Goal: Information Seeking & Learning: Learn about a topic

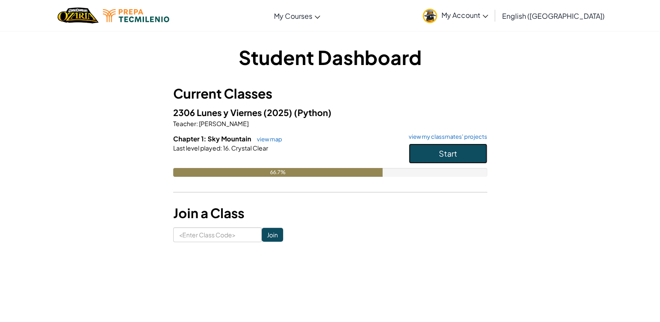
click at [462, 154] on button "Start" at bounding box center [448, 154] width 79 height 20
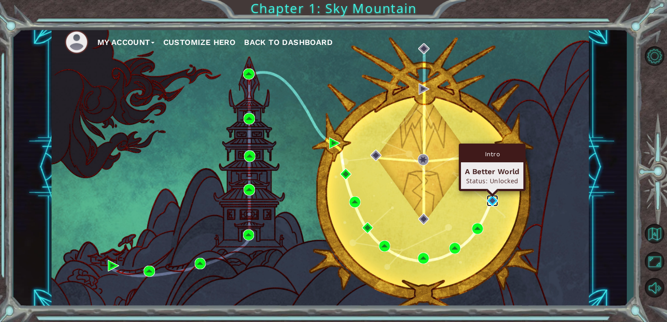
click at [490, 195] on img at bounding box center [491, 200] width 11 height 11
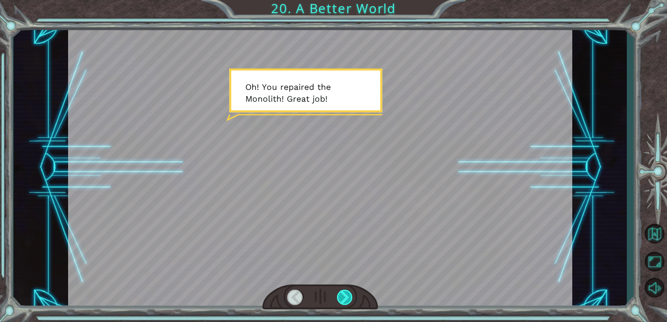
click at [344, 297] on div at bounding box center [345, 297] width 16 height 15
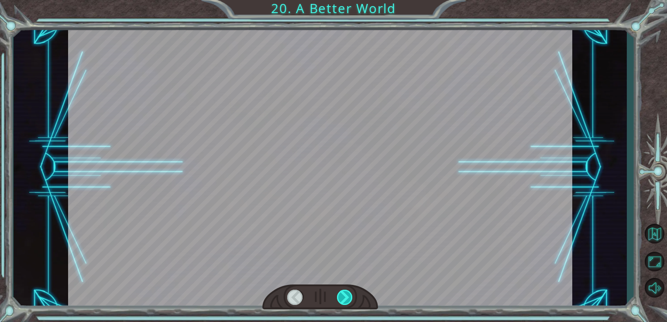
click at [344, 297] on div at bounding box center [345, 297] width 16 height 15
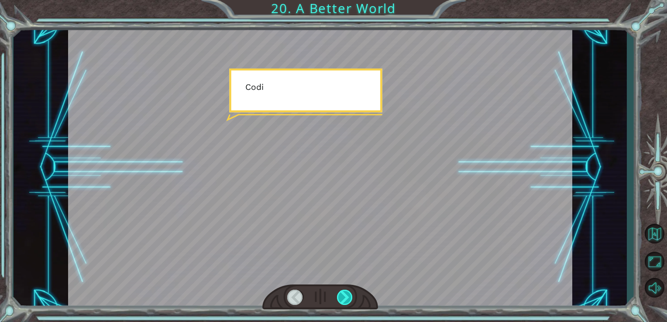
click at [344, 297] on div at bounding box center [345, 297] width 16 height 15
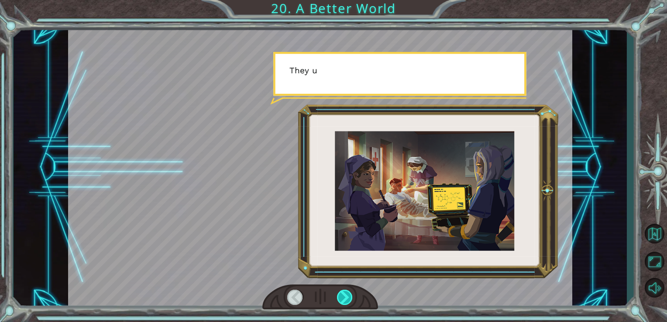
click at [342, 296] on div at bounding box center [345, 297] width 16 height 15
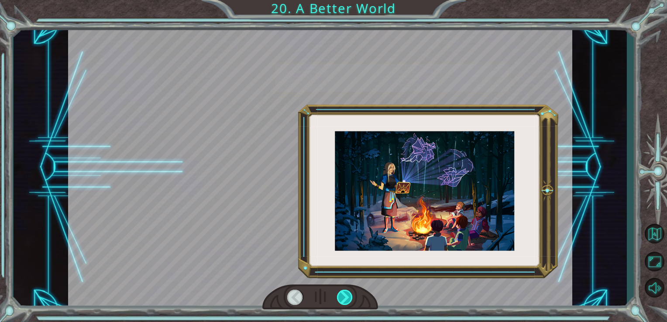
click at [342, 296] on div at bounding box center [345, 297] width 16 height 15
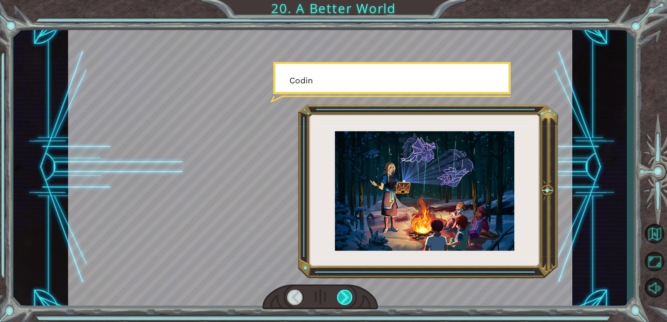
click at [342, 296] on div at bounding box center [345, 297] width 16 height 15
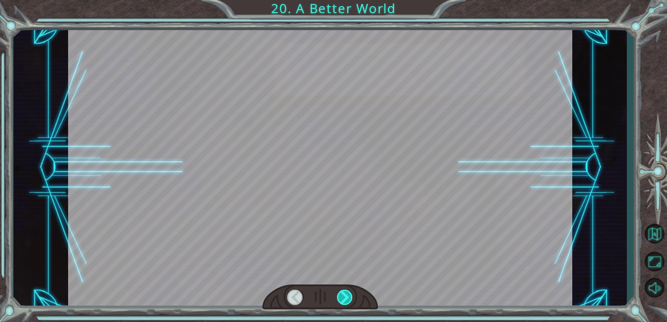
click at [342, 296] on div at bounding box center [345, 297] width 16 height 15
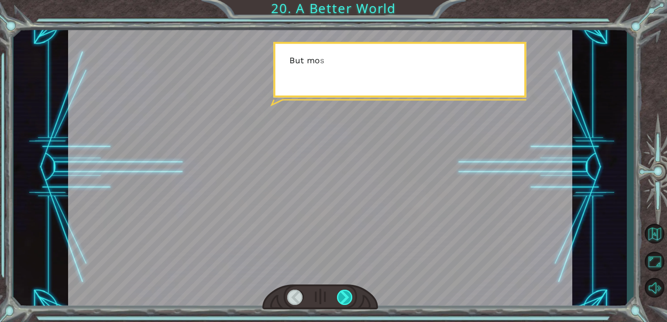
click at [342, 296] on div at bounding box center [345, 297] width 16 height 15
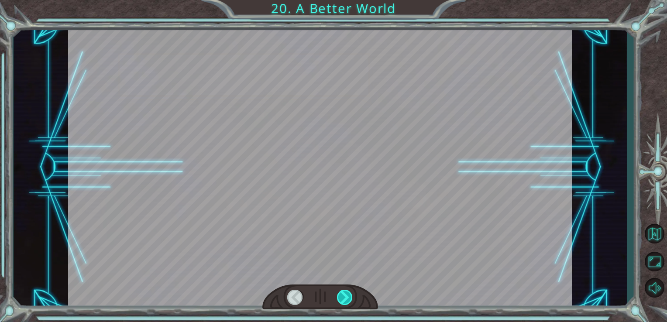
click at [342, 296] on div at bounding box center [345, 297] width 16 height 15
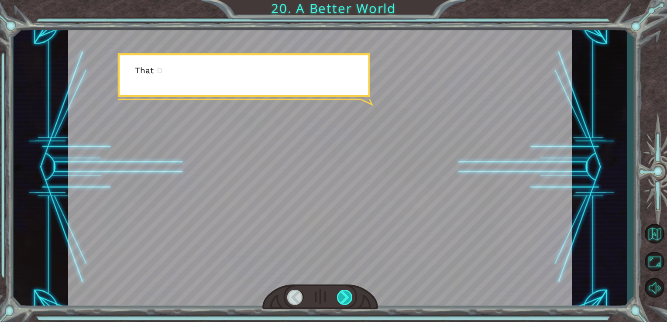
click at [342, 296] on div at bounding box center [345, 297] width 16 height 15
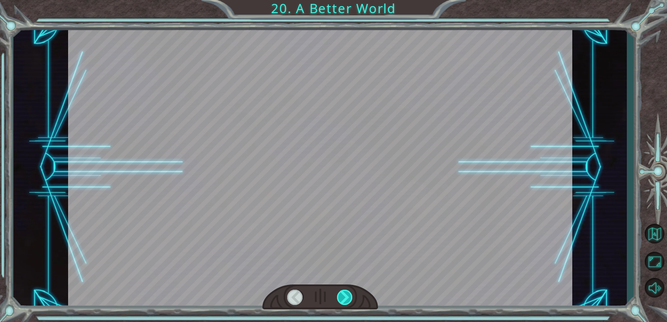
click at [342, 296] on div at bounding box center [345, 297] width 16 height 15
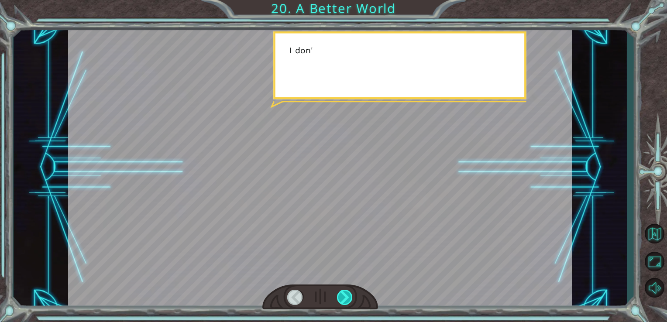
click at [342, 296] on div at bounding box center [345, 297] width 16 height 15
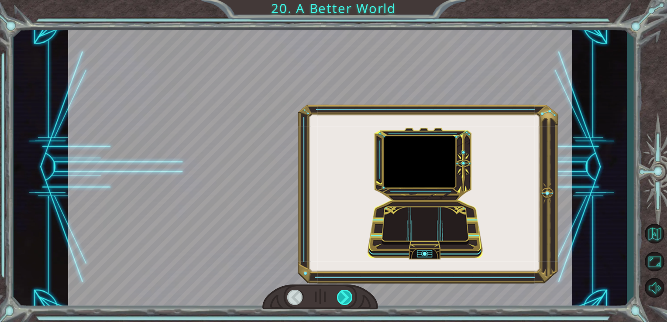
click at [342, 296] on div at bounding box center [345, 297] width 16 height 15
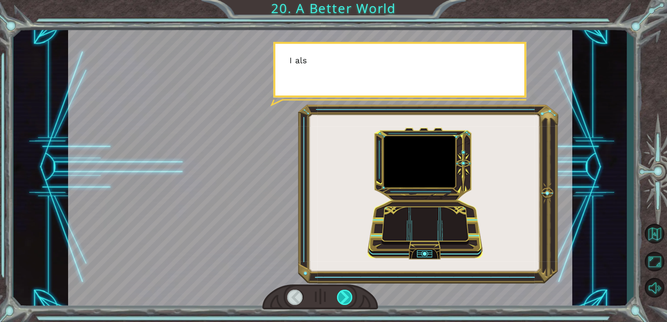
click at [342, 296] on div at bounding box center [345, 297] width 16 height 15
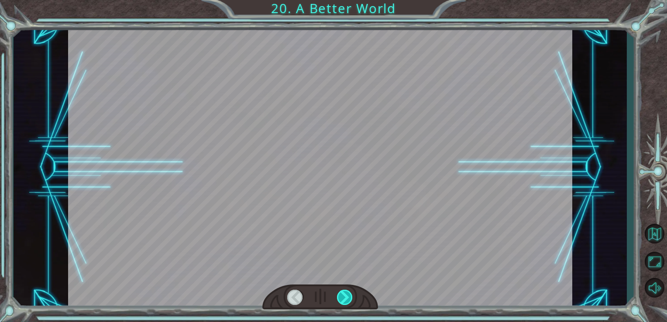
click at [342, 296] on div at bounding box center [345, 297] width 16 height 15
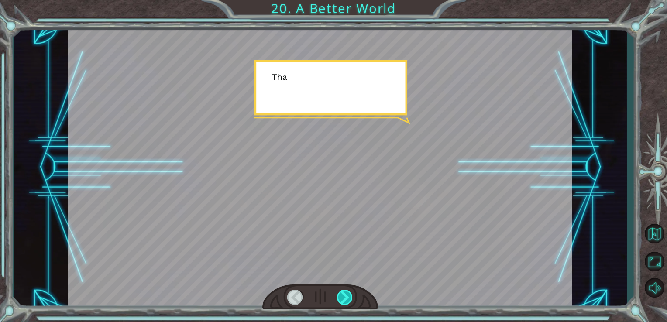
click at [342, 296] on div at bounding box center [345, 297] width 16 height 15
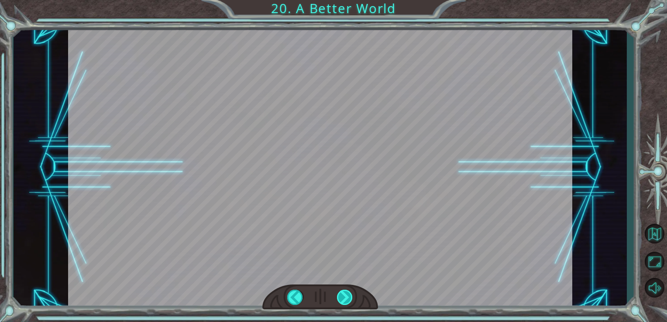
click at [342, 296] on div at bounding box center [345, 297] width 16 height 15
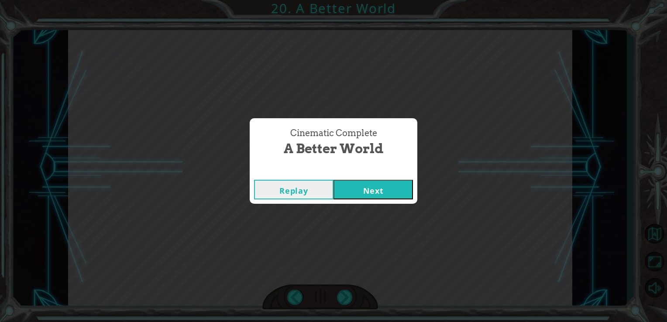
drag, startPoint x: 342, startPoint y: 296, endPoint x: 367, endPoint y: 186, distance: 112.9
click at [367, 186] on button "Next" at bounding box center [372, 190] width 79 height 20
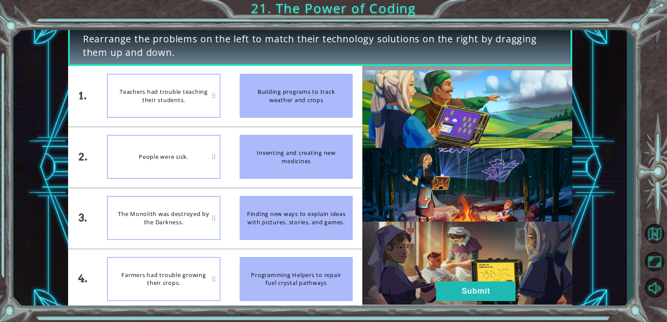
click at [186, 113] on div "Teachers had trouble teaching their students." at bounding box center [163, 96] width 113 height 44
drag, startPoint x: 186, startPoint y: 113, endPoint x: 243, endPoint y: 131, distance: 59.3
click at [243, 131] on div "1. 2. 3. 4. Teachers had trouble teaching their students. People were sick. The…" at bounding box center [215, 187] width 294 height 243
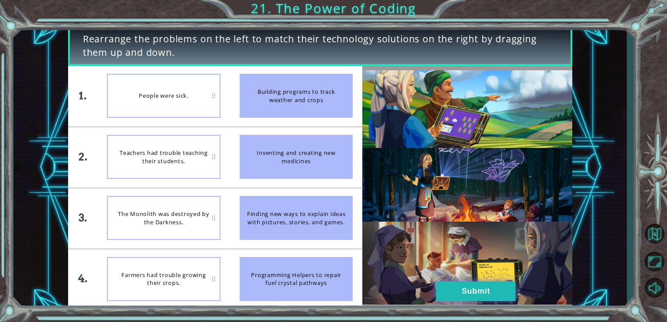
click at [443, 289] on button "Submit" at bounding box center [475, 291] width 79 height 20
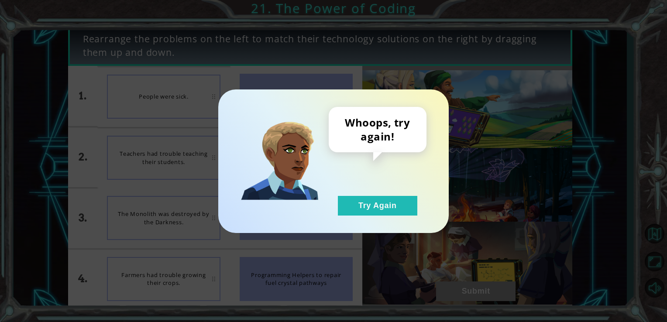
click at [411, 221] on div "Whoops, try again! Try Again" at bounding box center [333, 161] width 230 height 144
click at [398, 207] on button "Try Again" at bounding box center [377, 206] width 79 height 20
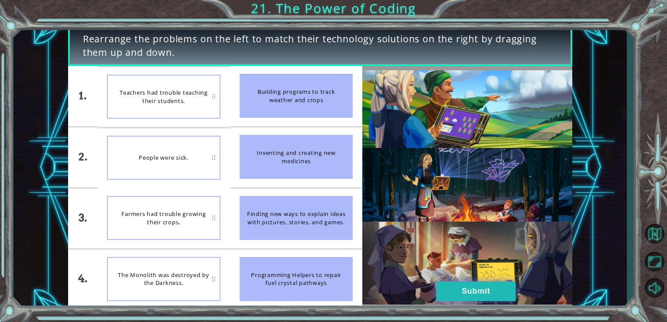
click at [486, 290] on button "Submit" at bounding box center [475, 291] width 79 height 20
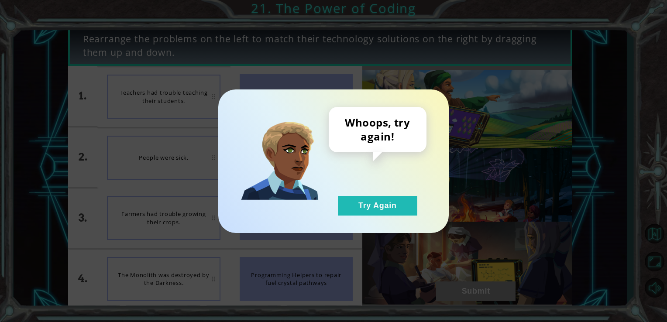
click at [400, 235] on div "Whoops, try again! Try Again" at bounding box center [333, 161] width 667 height 322
click at [400, 228] on div "Whoops, try again! Try Again" at bounding box center [333, 161] width 230 height 144
drag, startPoint x: 414, startPoint y: 194, endPoint x: 407, endPoint y: 202, distance: 11.2
click at [407, 202] on div "Whoops, try again! Try Again" at bounding box center [377, 161] width 98 height 109
click at [407, 202] on button "Try Again" at bounding box center [377, 206] width 79 height 20
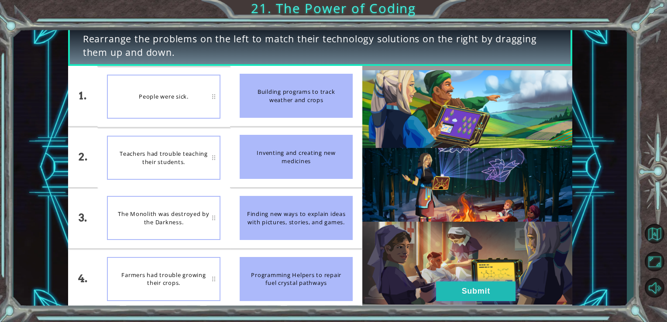
click at [461, 285] on button "Submit" at bounding box center [475, 291] width 79 height 20
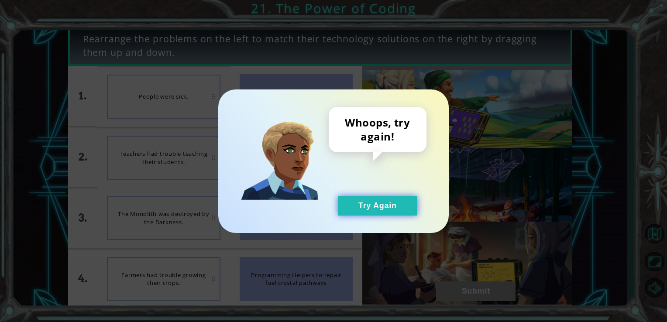
click at [380, 215] on button "Try Again" at bounding box center [377, 206] width 79 height 20
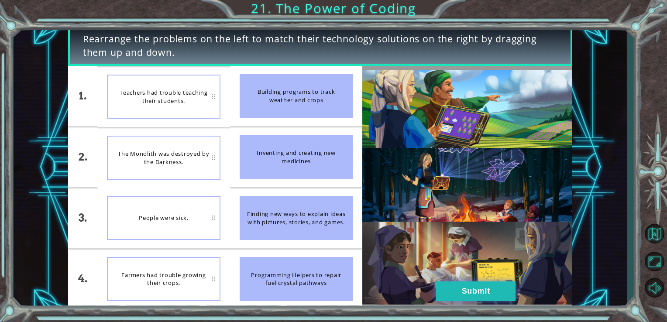
click at [463, 287] on button "Submit" at bounding box center [475, 291] width 79 height 20
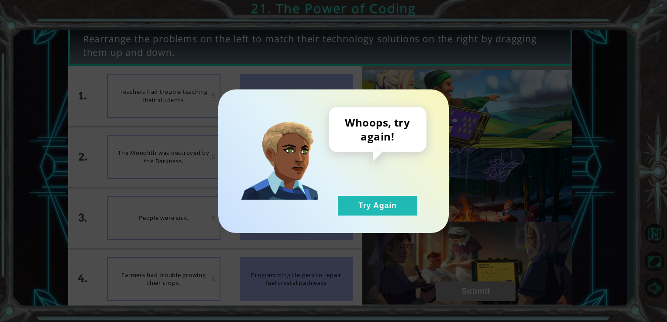
click at [372, 192] on div "Whoops, try again! Try Again" at bounding box center [377, 161] width 98 height 109
click at [371, 198] on button "Try Again" at bounding box center [377, 206] width 79 height 20
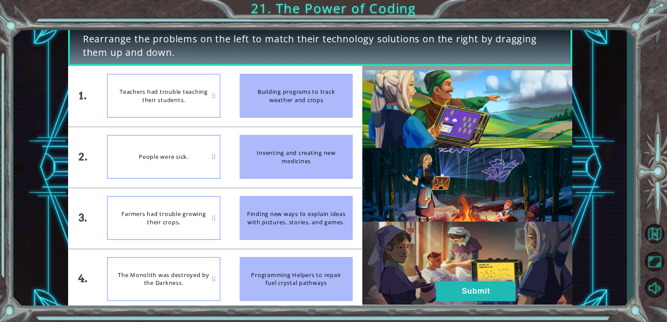
click at [440, 288] on button "Submit" at bounding box center [475, 291] width 79 height 20
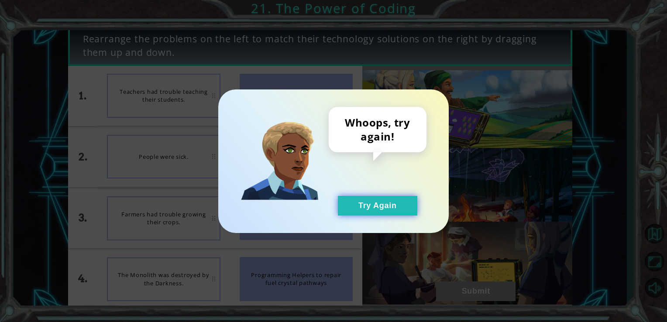
click at [377, 205] on button "Try Again" at bounding box center [377, 206] width 79 height 20
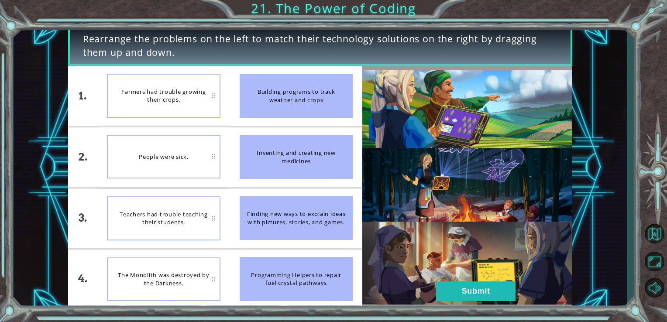
click at [515, 278] on img at bounding box center [467, 187] width 210 height 234
click at [475, 293] on button "Submit" at bounding box center [475, 291] width 79 height 20
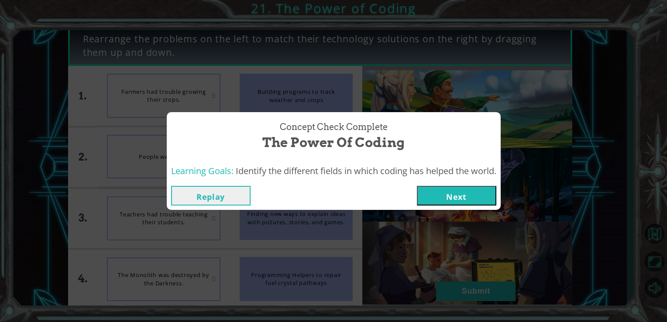
click at [447, 194] on button "Next" at bounding box center [456, 196] width 79 height 20
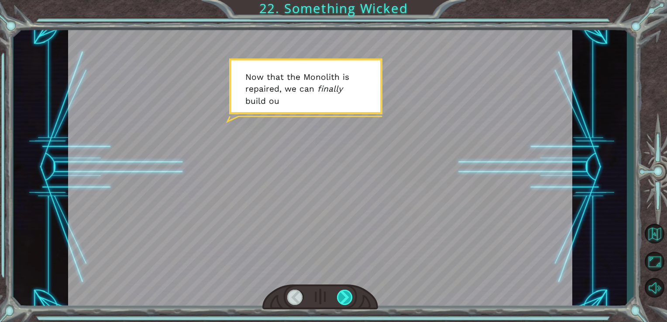
click at [342, 299] on div at bounding box center [345, 297] width 16 height 15
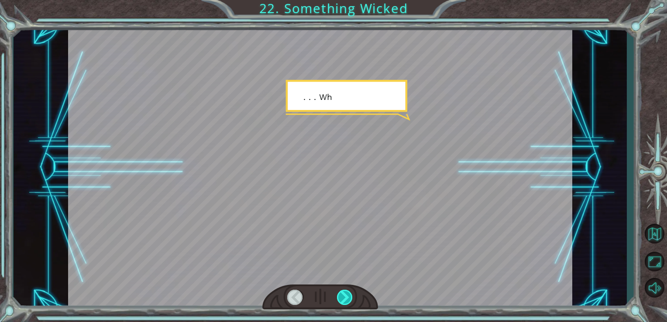
click at [342, 299] on div at bounding box center [345, 297] width 16 height 15
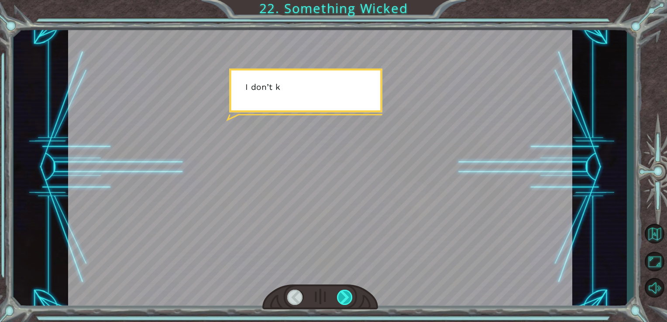
click at [342, 299] on div at bounding box center [345, 297] width 16 height 15
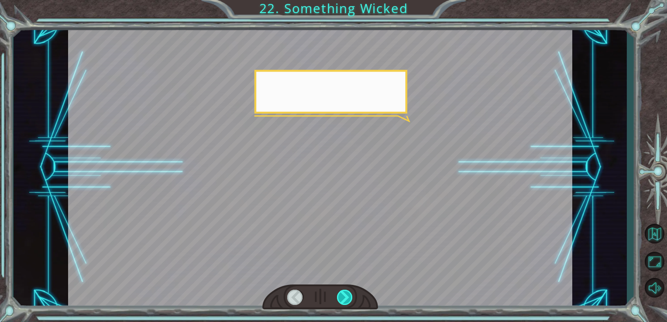
click at [342, 299] on div at bounding box center [345, 297] width 16 height 15
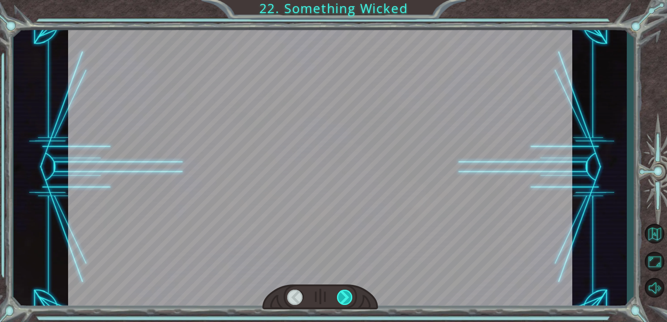
click at [342, 299] on div at bounding box center [345, 297] width 16 height 15
click at [342, 0] on div "Temporary Text N o w t h a t t h e M o n o l i t h i s r e p a i r e d , w e c …" at bounding box center [333, 0] width 667 height 0
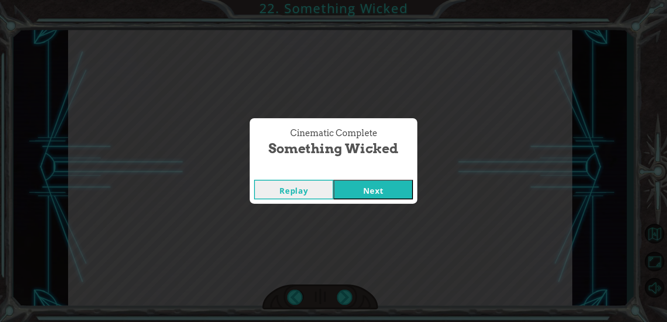
click at [402, 184] on button "Next" at bounding box center [372, 190] width 79 height 20
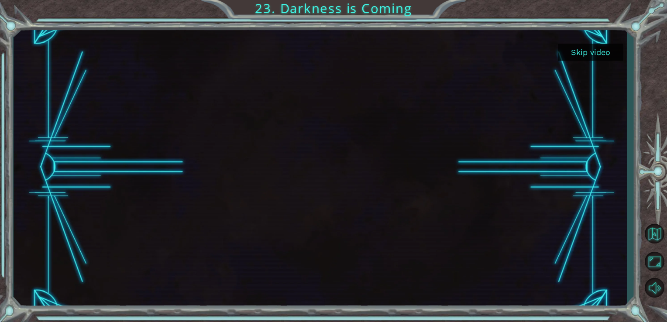
click at [377, 192] on div at bounding box center [320, 167] width 504 height 283
click at [573, 51] on button "Skip video" at bounding box center [590, 52] width 65 height 17
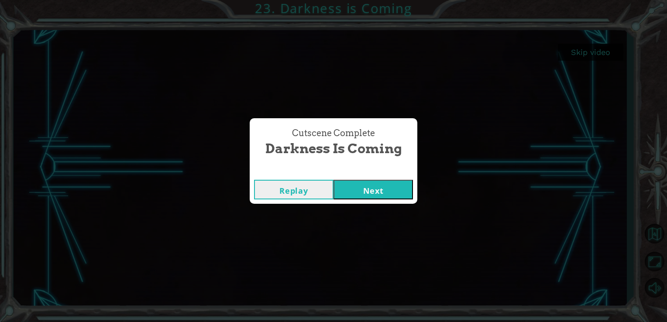
click at [396, 187] on button "Next" at bounding box center [372, 190] width 79 height 20
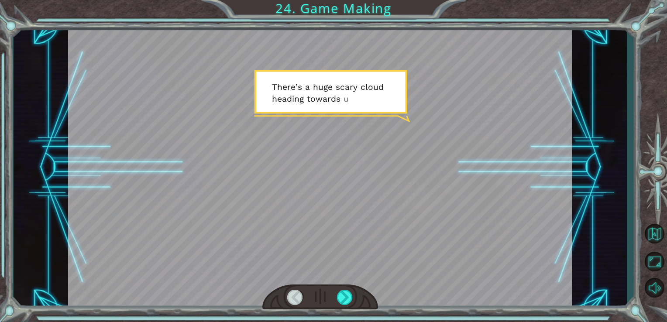
click at [344, 306] on div at bounding box center [320, 296] width 116 height 25
drag, startPoint x: 344, startPoint y: 306, endPoint x: 349, endPoint y: 298, distance: 9.8
click at [349, 298] on div at bounding box center [320, 296] width 116 height 25
click at [349, 298] on div at bounding box center [345, 297] width 16 height 15
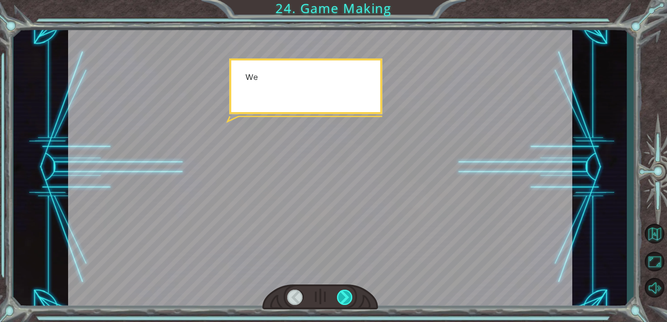
click at [349, 298] on div at bounding box center [345, 297] width 16 height 15
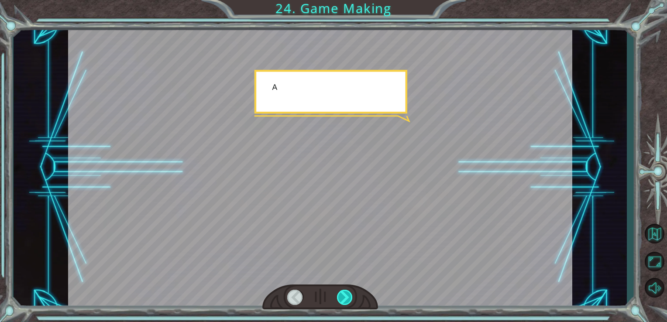
click at [349, 298] on div at bounding box center [345, 297] width 16 height 15
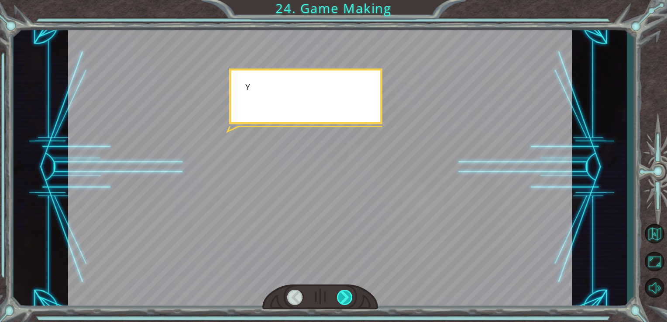
click at [349, 298] on div at bounding box center [345, 297] width 16 height 15
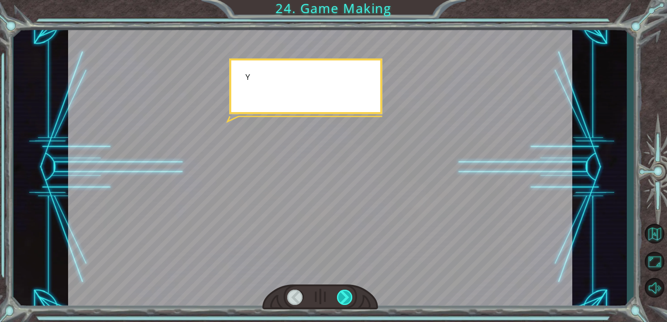
click at [349, 298] on div at bounding box center [345, 297] width 16 height 15
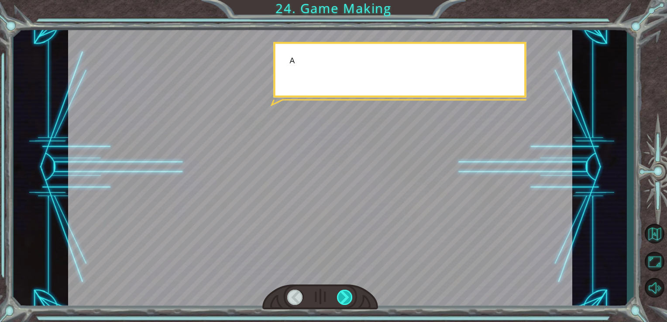
click at [349, 298] on div at bounding box center [345, 297] width 16 height 15
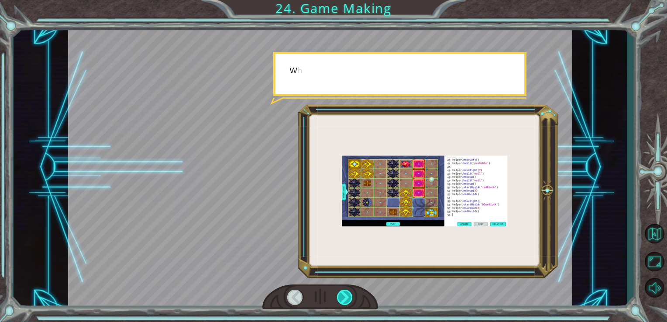
click at [349, 298] on div at bounding box center [345, 297] width 16 height 15
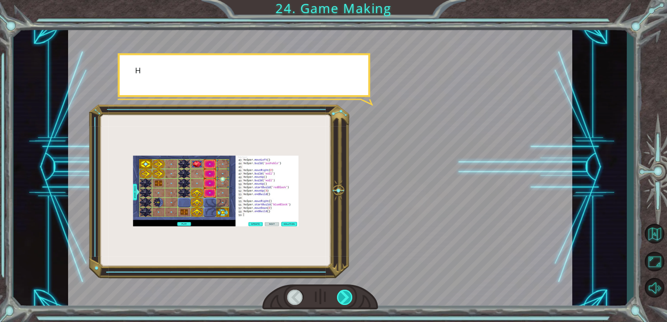
click at [349, 298] on div at bounding box center [345, 297] width 16 height 15
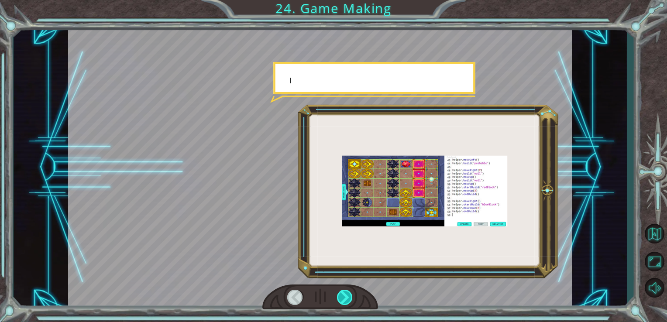
click at [349, 298] on div at bounding box center [345, 297] width 16 height 15
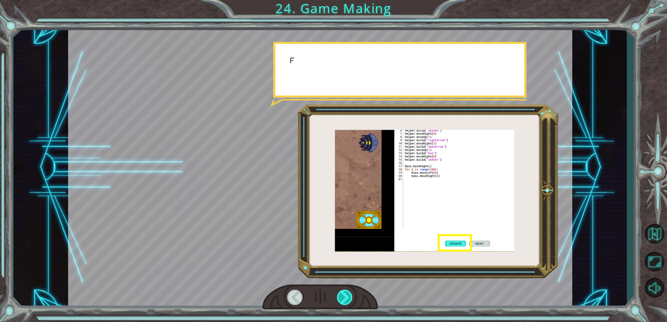
click at [349, 298] on div at bounding box center [345, 297] width 16 height 15
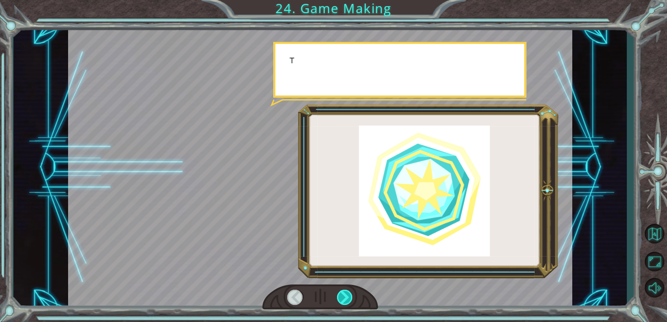
click at [349, 298] on div at bounding box center [345, 297] width 16 height 15
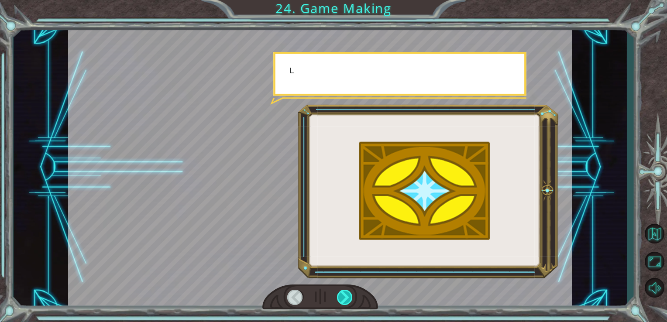
click at [349, 298] on div at bounding box center [345, 297] width 16 height 15
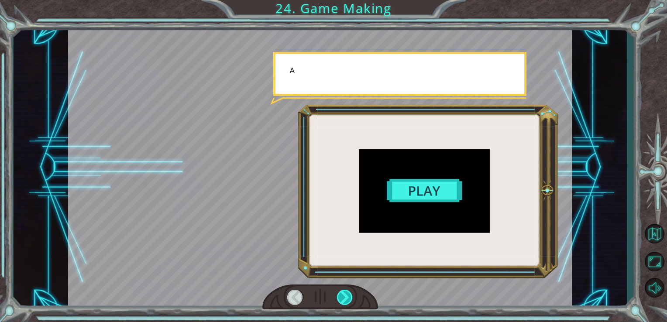
click at [349, 298] on div at bounding box center [345, 297] width 16 height 15
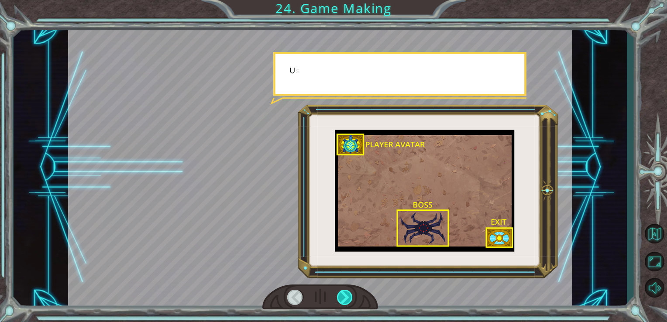
click at [349, 298] on div at bounding box center [345, 297] width 16 height 15
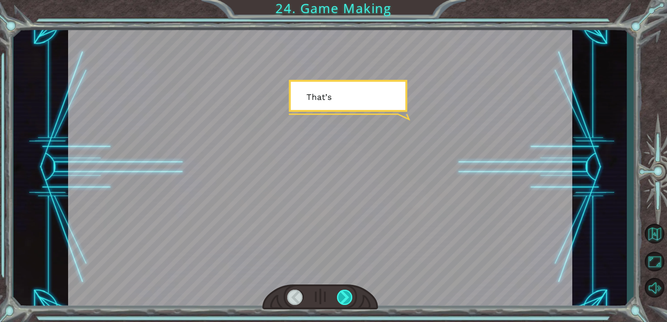
click at [349, 298] on div at bounding box center [345, 297] width 16 height 15
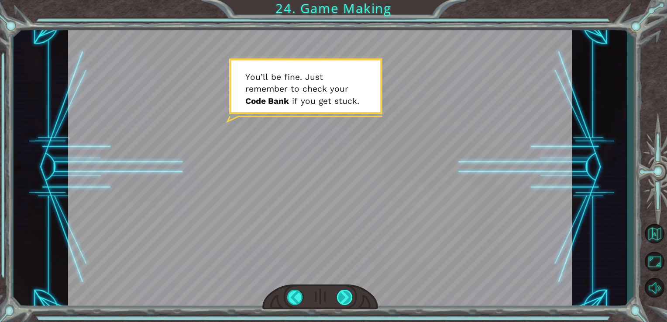
click at [349, 301] on div at bounding box center [345, 297] width 16 height 15
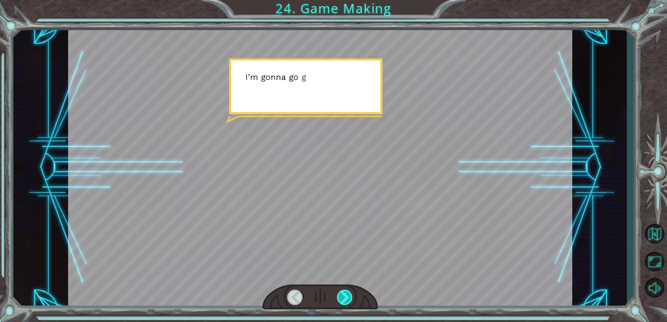
click at [349, 301] on div at bounding box center [345, 297] width 16 height 15
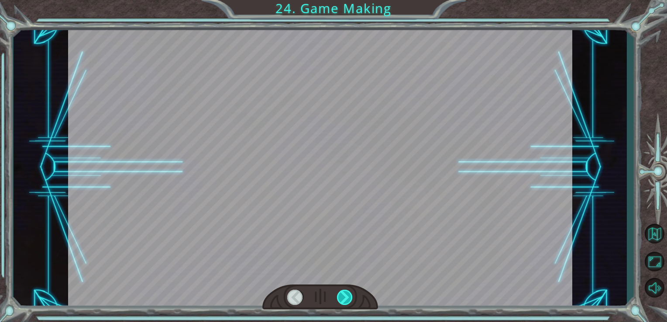
click at [349, 301] on div at bounding box center [345, 297] width 16 height 15
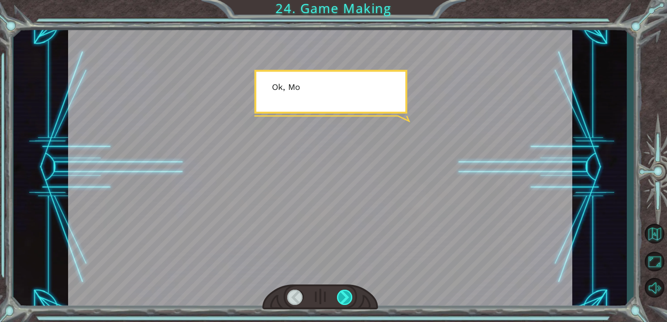
click at [349, 301] on div at bounding box center [345, 297] width 16 height 15
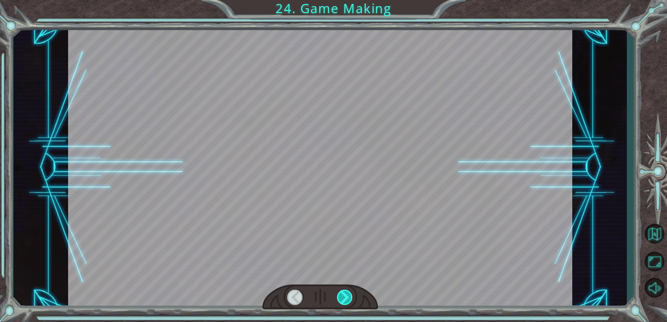
click at [349, 301] on div at bounding box center [345, 297] width 16 height 15
click at [349, 0] on div "T h e r e ’ s a h u g e s c a r y c l o u d h e a d i n g t o w a r d s u s ! W…" at bounding box center [333, 0] width 667 height 0
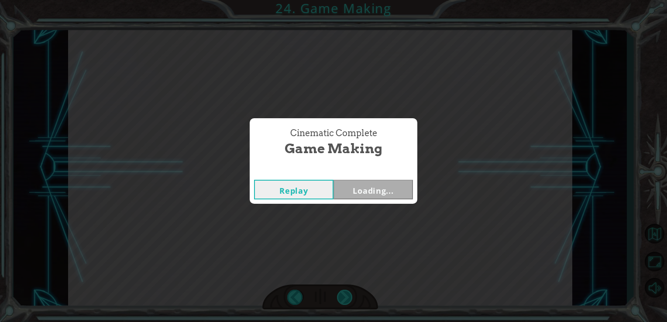
click at [349, 301] on div "Cinematic Complete Game Making Replay Loading..." at bounding box center [333, 161] width 667 height 322
drag, startPoint x: 349, startPoint y: 301, endPoint x: 380, endPoint y: 196, distance: 109.4
click at [380, 196] on div "Cinematic Complete Game Making Replay Next" at bounding box center [333, 161] width 667 height 322
click at [380, 196] on button "Next" at bounding box center [372, 190] width 79 height 20
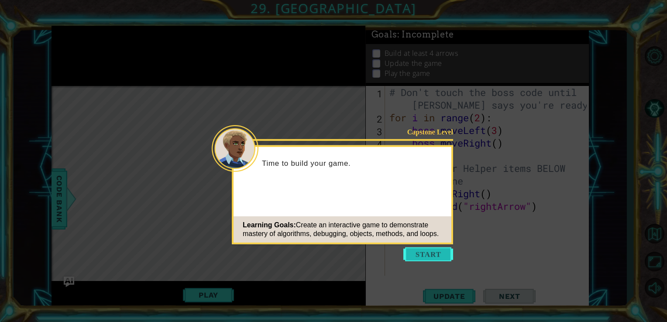
click at [434, 256] on button "Start" at bounding box center [428, 254] width 50 height 14
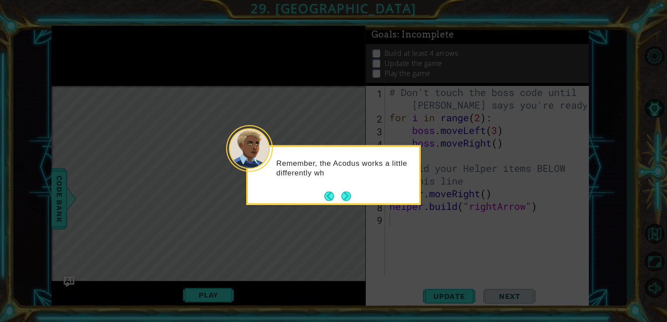
click at [336, 194] on button "Back" at bounding box center [332, 196] width 17 height 10
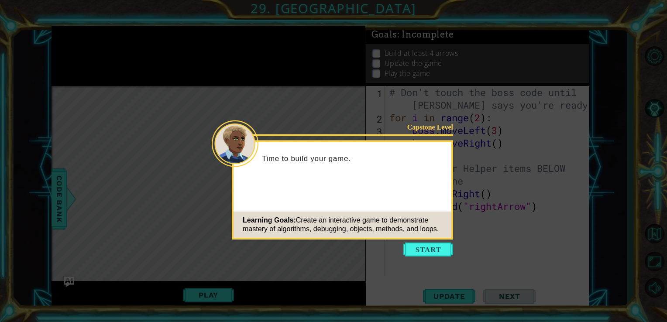
click at [336, 194] on div "Capstone Level Time to build your game. Learning Goals: Create an interactive g…" at bounding box center [342, 189] width 221 height 99
click at [433, 250] on button "Start" at bounding box center [428, 250] width 50 height 14
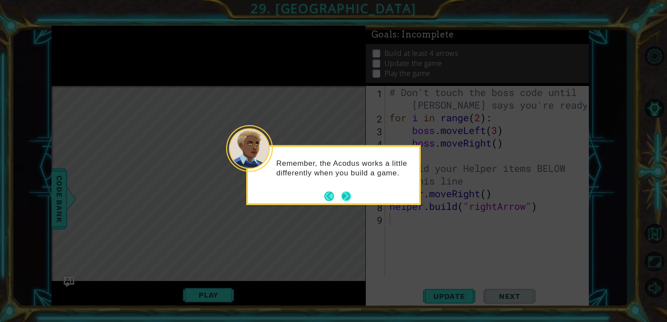
click at [351, 195] on button "Next" at bounding box center [346, 196] width 10 height 10
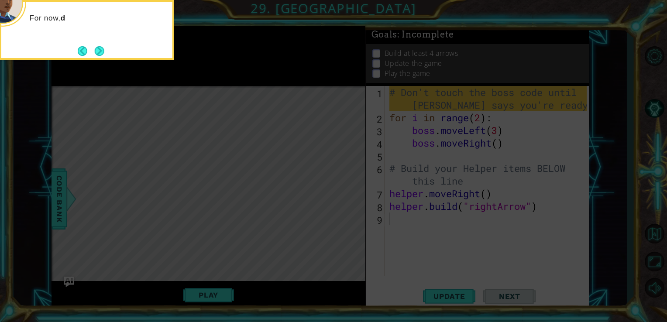
drag, startPoint x: 351, startPoint y: 195, endPoint x: 112, endPoint y: 105, distance: 255.2
click at [112, 105] on icon at bounding box center [333, 47] width 667 height 547
click at [103, 46] on button "Next" at bounding box center [99, 51] width 10 height 10
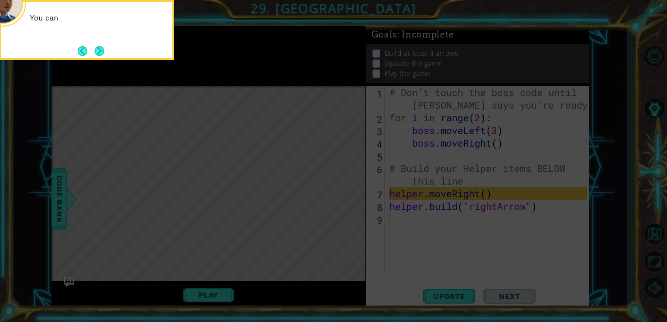
click at [103, 46] on button "Next" at bounding box center [100, 51] width 10 height 10
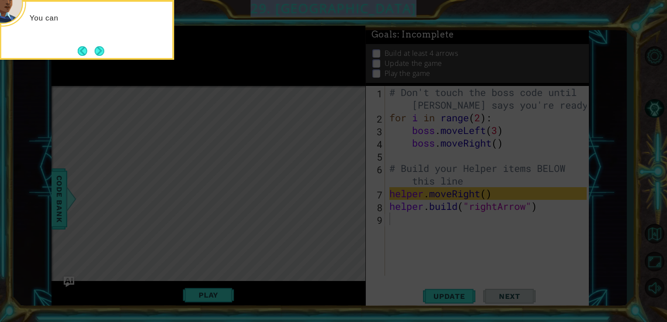
click at [103, 46] on icon at bounding box center [333, 47] width 667 height 547
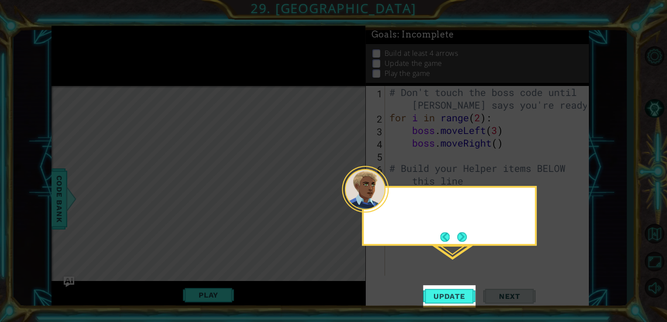
click at [103, 46] on icon at bounding box center [333, 161] width 667 height 322
drag, startPoint x: 103, startPoint y: 46, endPoint x: 379, endPoint y: 204, distance: 317.9
click at [379, 204] on body "1 ההההההההההההההההההההההההההההההההההההההההההההההההההההההההההההההההההההההההההההה…" at bounding box center [333, 161] width 667 height 322
click at [449, 293] on span "Update" at bounding box center [448, 296] width 49 height 9
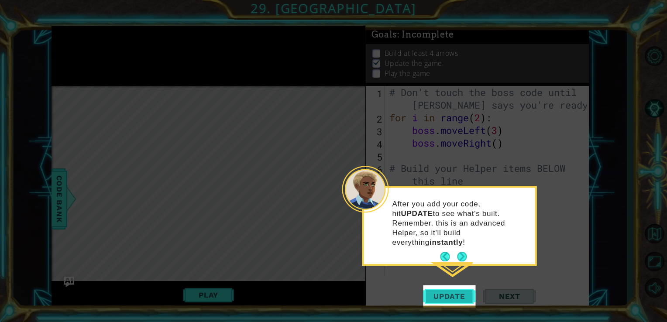
click at [446, 298] on span "Update" at bounding box center [448, 296] width 49 height 9
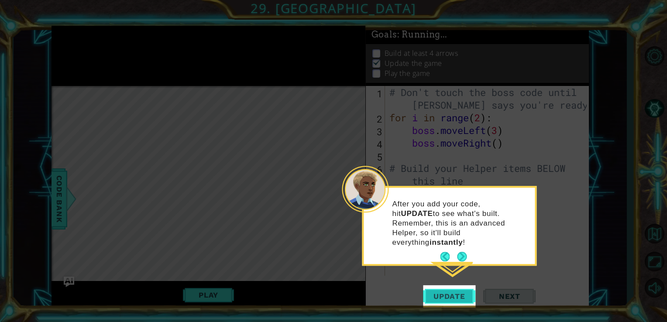
click at [446, 298] on span "Update" at bounding box center [448, 296] width 49 height 9
click at [459, 253] on button "Next" at bounding box center [462, 257] width 10 height 10
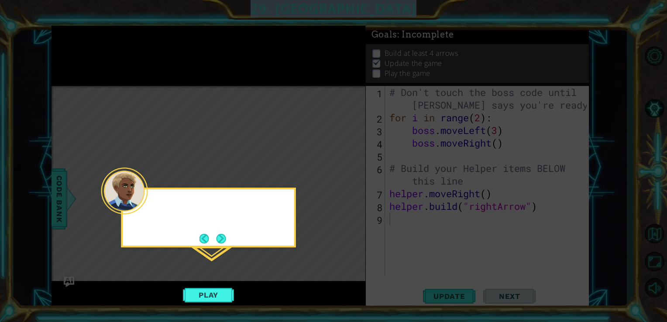
click at [459, 253] on icon at bounding box center [333, 161] width 667 height 322
click at [226, 238] on button "Next" at bounding box center [221, 239] width 10 height 10
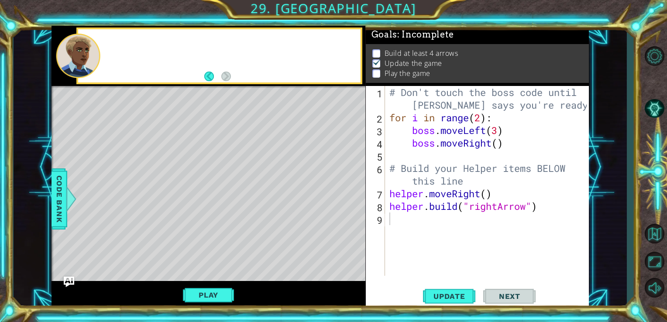
click at [227, 238] on div "Level Map" at bounding box center [252, 214] width 403 height 257
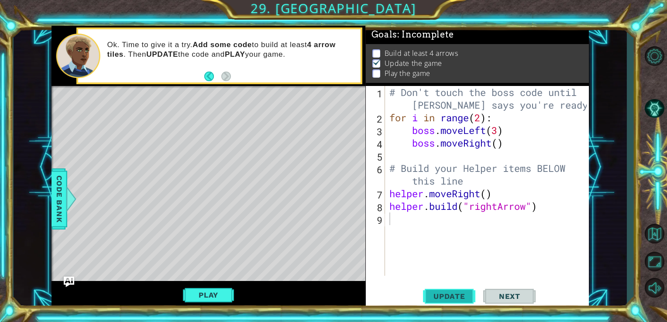
click at [447, 291] on button "Update" at bounding box center [449, 296] width 52 height 22
click at [661, 56] on button "Level Options" at bounding box center [653, 56] width 25 height 24
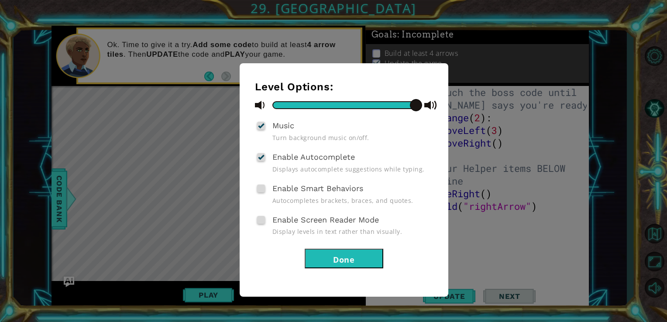
click at [361, 249] on button "Done" at bounding box center [343, 259] width 79 height 20
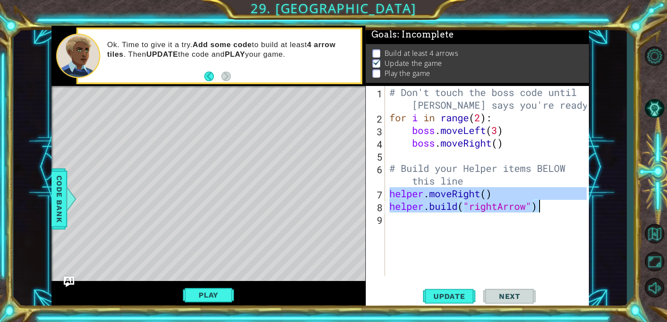
drag, startPoint x: 389, startPoint y: 195, endPoint x: 551, endPoint y: 212, distance: 163.2
click at [551, 212] on div "# Don't touch the boss code until [PERSON_NAME] says you're ready! for i in ran…" at bounding box center [489, 200] width 204 height 228
type textarea "helper.moveRight() [DOMAIN_NAME]("rightArrow")"
click at [458, 213] on div "# Don't touch the boss code until [PERSON_NAME] says you're ready! for i in ran…" at bounding box center [489, 200] width 204 height 228
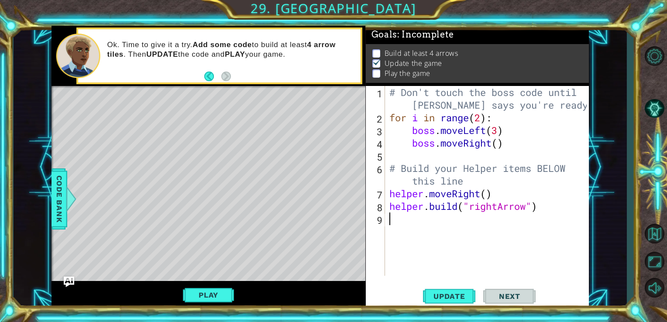
paste textarea "[DOMAIN_NAME]("rightArrow")"
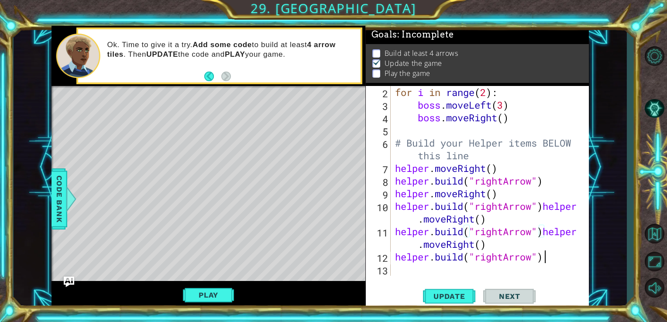
scroll to position [38, 0]
click at [457, 290] on button "Update" at bounding box center [449, 296] width 52 height 22
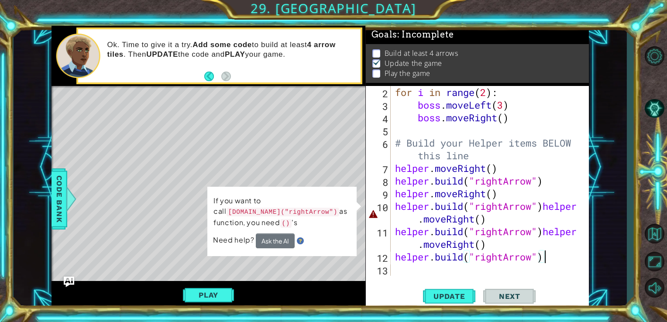
click at [545, 217] on div "for i in range ( 2 ) : boss . moveLeft ( 3 ) boss . moveRight ( ) # Build your …" at bounding box center [489, 193] width 192 height 215
click at [560, 205] on div "for i in range ( 2 ) : boss . moveLeft ( 3 ) boss . moveRight ( ) # Build your …" at bounding box center [489, 193] width 192 height 215
click at [542, 205] on div "for i in range ( 2 ) : boss . moveLeft ( 3 ) boss . moveRight ( ) # Build your …" at bounding box center [489, 193] width 192 height 215
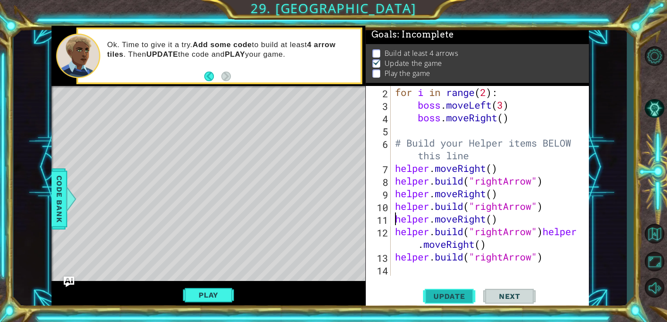
click at [454, 302] on button "Update" at bounding box center [449, 296] width 52 height 22
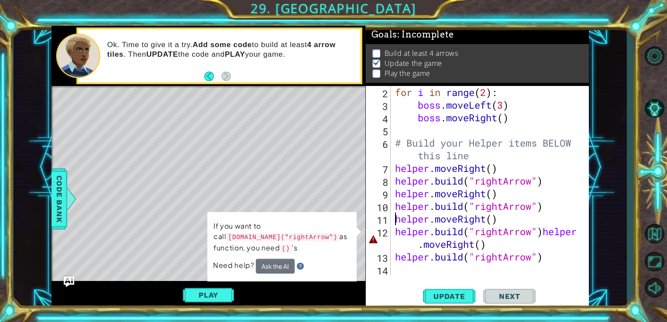
click at [562, 219] on div "for i in range ( 2 ) : boss . moveLeft ( 3 ) boss . moveRight ( ) # Build your …" at bounding box center [489, 193] width 192 height 215
click at [592, 226] on div "1 ההההההההההההההההההההההההההההההההההההההההההההההההההההההההההההההההההההההההההההה…" at bounding box center [320, 167] width 613 height 283
click at [544, 233] on div "for i in range ( 2 ) : boss . moveLeft ( 3 ) boss . moveRight ( ) # Build your …" at bounding box center [489, 193] width 192 height 215
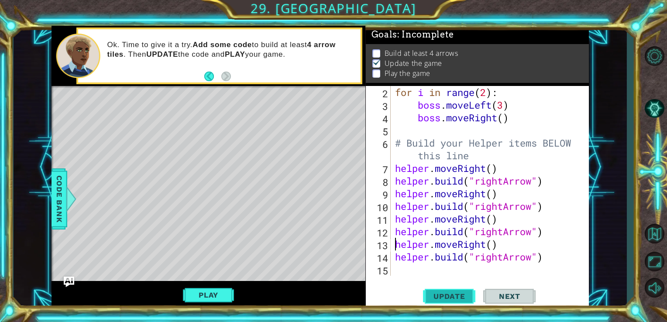
click at [468, 296] on span "Update" at bounding box center [448, 296] width 49 height 9
click at [563, 261] on div "for i in range ( 2 ) : boss . moveLeft ( 3 ) boss . moveRight ( ) # Build your …" at bounding box center [489, 193] width 192 height 215
type textarea "[DOMAIN_NAME]("rightArrow")"
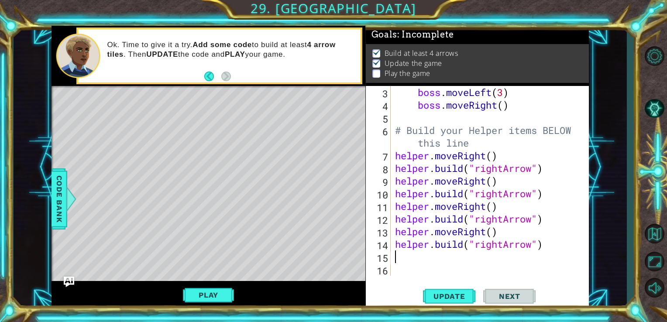
paste textarea "[DOMAIN_NAME]("rightArrow")"
type textarea "[DOMAIN_NAME]("rightArrow")"
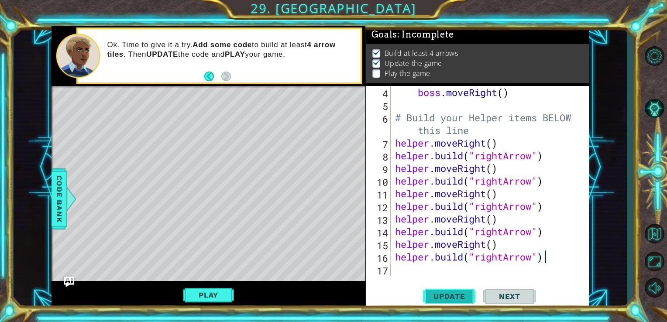
click at [473, 294] on span "Update" at bounding box center [448, 296] width 49 height 9
click at [464, 294] on span "Update" at bounding box center [448, 296] width 49 height 9
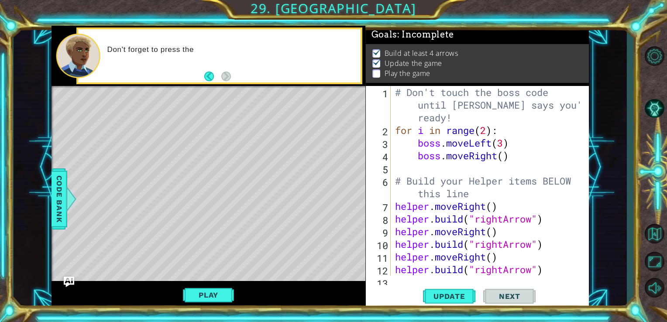
click at [212, 286] on div "Play" at bounding box center [208, 295] width 314 height 28
click at [217, 295] on button "Play" at bounding box center [208, 295] width 51 height 17
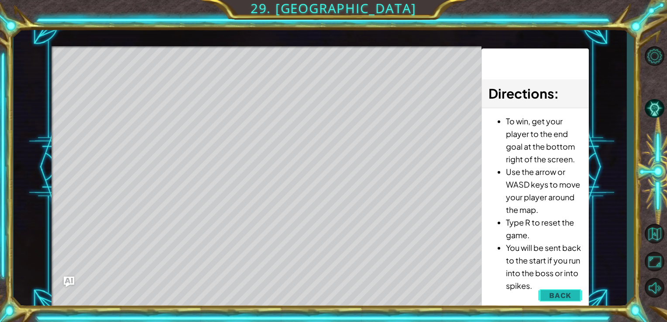
click at [567, 299] on span "Back" at bounding box center [560, 295] width 22 height 9
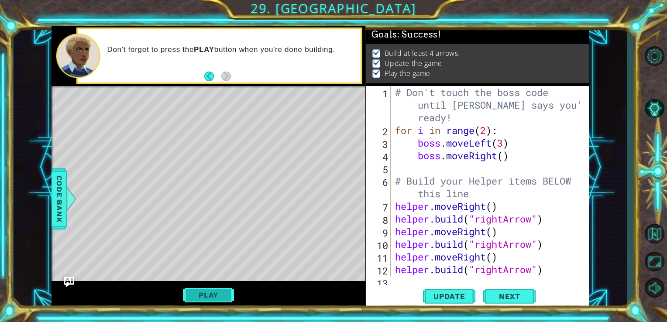
click at [216, 291] on button "Play" at bounding box center [208, 295] width 51 height 17
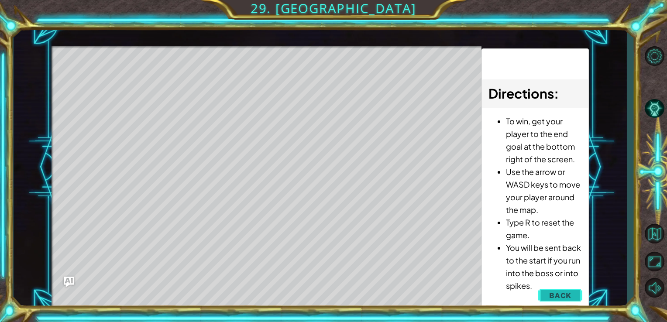
click at [562, 298] on span "Back" at bounding box center [560, 295] width 22 height 9
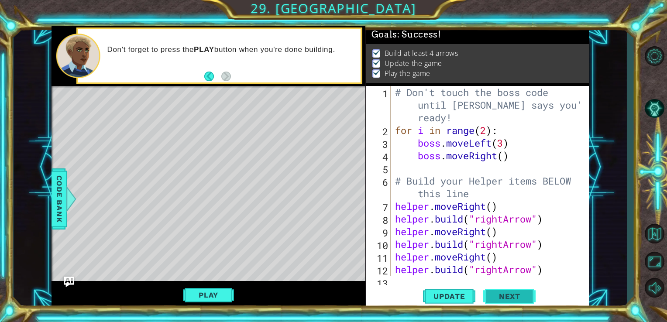
click at [490, 296] on span "Next" at bounding box center [509, 296] width 39 height 9
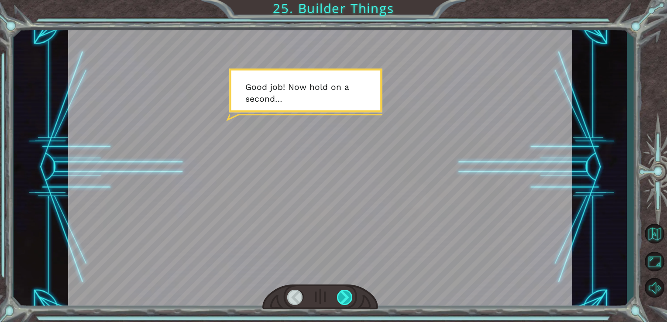
click at [341, 299] on div at bounding box center [345, 297] width 16 height 15
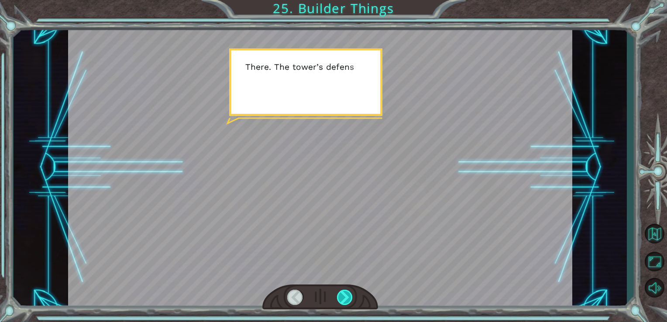
click at [341, 299] on div at bounding box center [345, 297] width 16 height 15
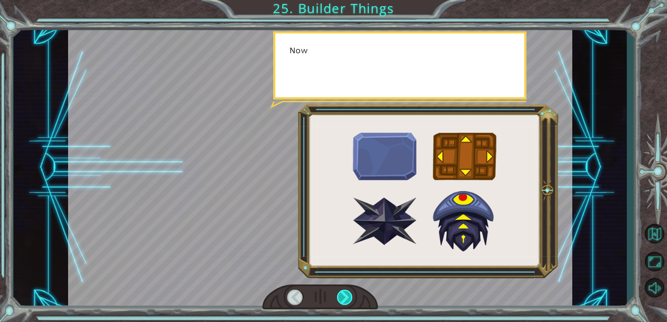
click at [341, 299] on div at bounding box center [345, 297] width 16 height 15
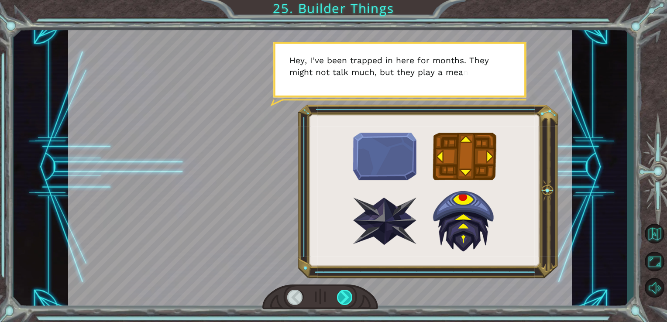
click at [348, 292] on div at bounding box center [345, 297] width 16 height 15
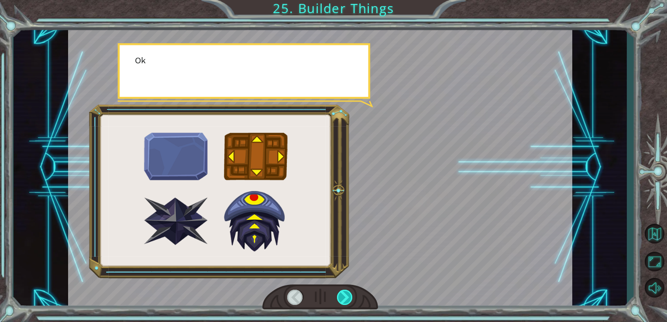
click at [348, 292] on div at bounding box center [345, 297] width 16 height 15
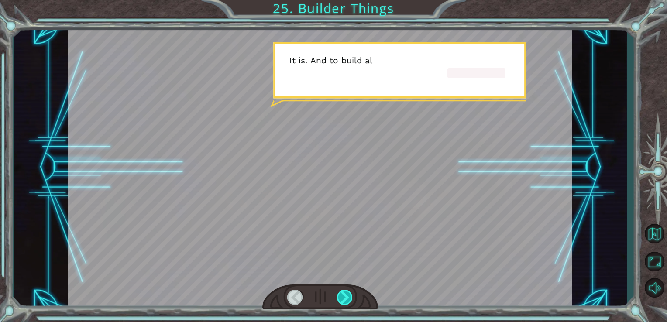
click at [348, 292] on div at bounding box center [345, 297] width 16 height 15
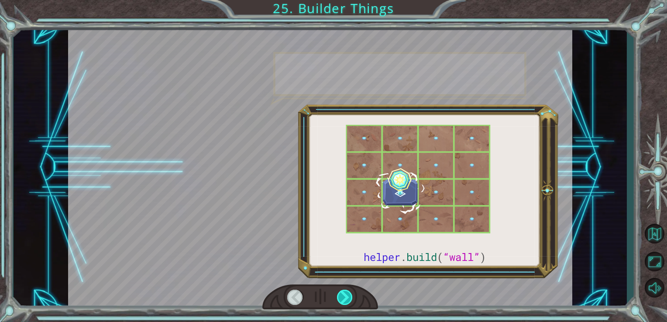
click at [348, 292] on div at bounding box center [345, 297] width 16 height 15
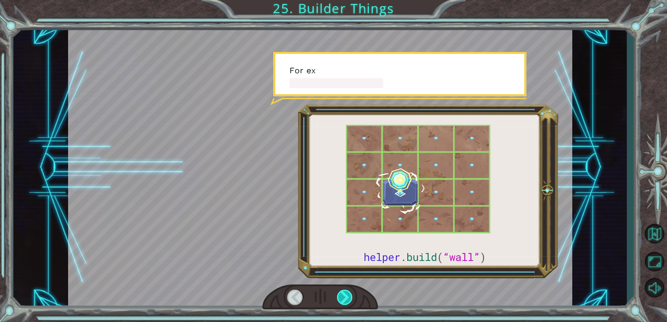
click at [348, 292] on div at bounding box center [345, 297] width 16 height 15
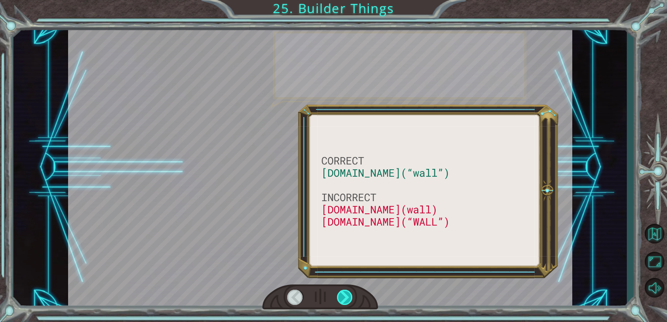
click at [348, 292] on div at bounding box center [345, 297] width 16 height 15
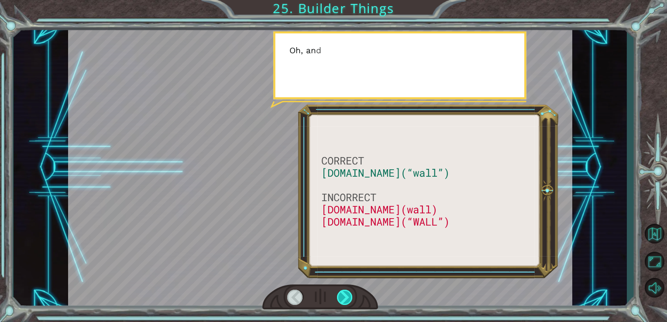
click at [348, 292] on div at bounding box center [345, 297] width 16 height 15
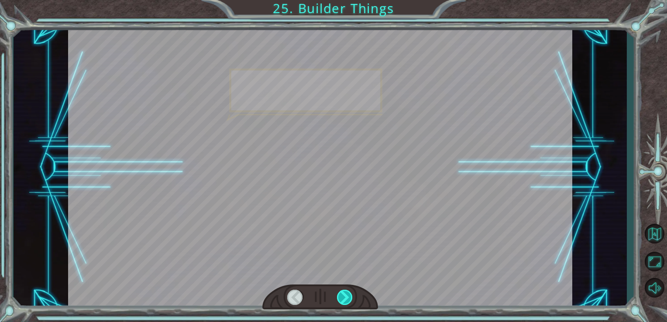
click at [348, 292] on div at bounding box center [345, 297] width 16 height 15
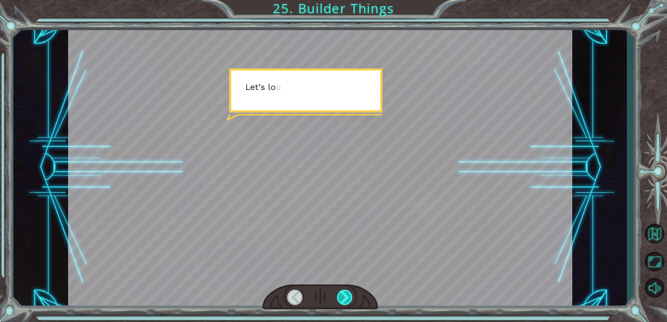
click at [348, 292] on div at bounding box center [345, 297] width 16 height 15
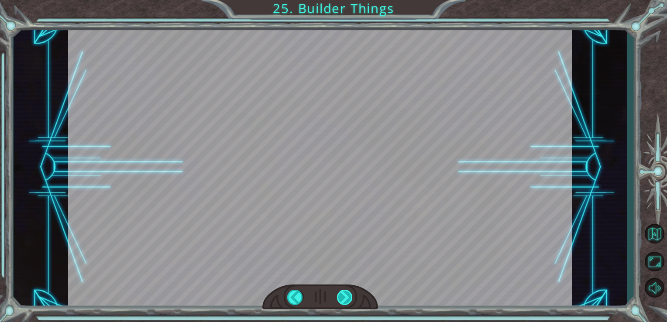
click at [348, 292] on div at bounding box center [345, 297] width 16 height 15
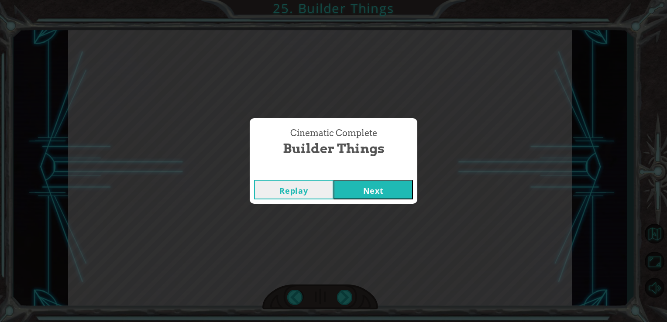
click at [348, 292] on div "Cinematic Complete Builder Things Replay Next" at bounding box center [333, 161] width 667 height 322
drag, startPoint x: 348, startPoint y: 292, endPoint x: 372, endPoint y: 183, distance: 112.1
click at [372, 183] on div "Cinematic Complete Builder Things Replay Next" at bounding box center [333, 161] width 667 height 322
drag, startPoint x: 372, startPoint y: 183, endPoint x: 379, endPoint y: 193, distance: 12.2
click at [379, 193] on button "Next" at bounding box center [372, 190] width 79 height 20
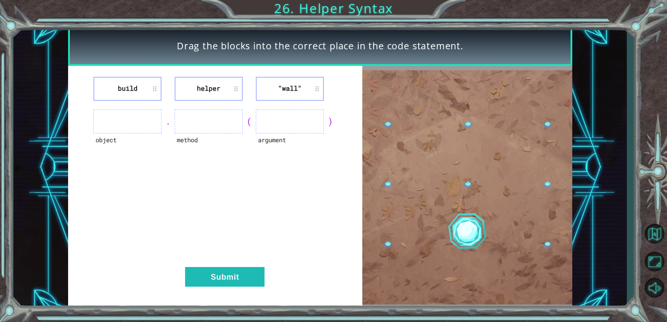
click at [294, 125] on ul at bounding box center [290, 121] width 68 height 24
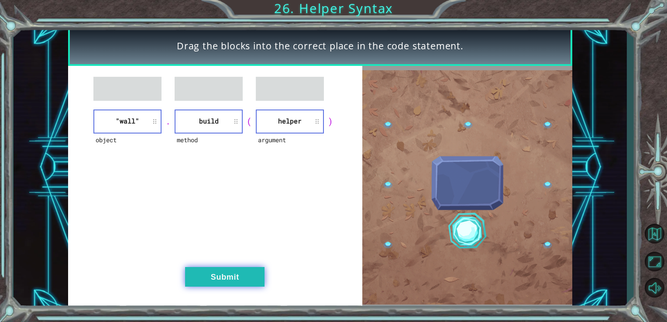
click at [220, 268] on button "Submit" at bounding box center [224, 277] width 79 height 20
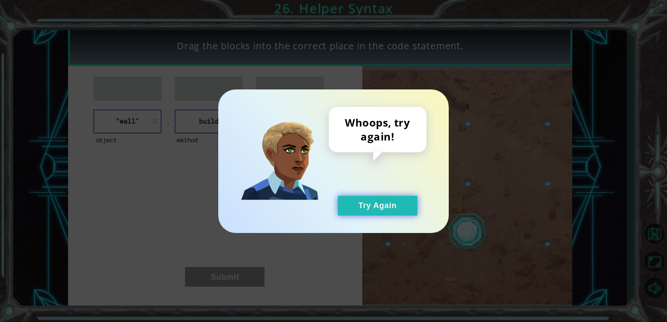
click at [377, 209] on button "Try Again" at bounding box center [377, 206] width 79 height 20
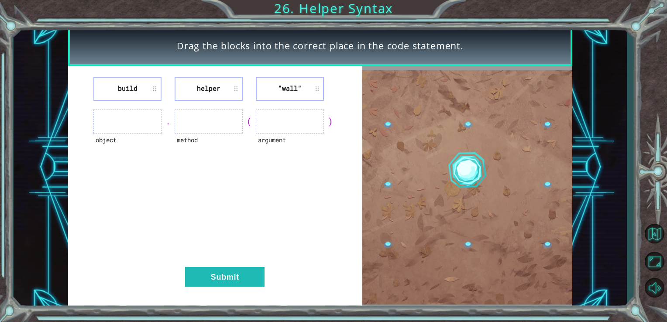
click at [294, 84] on li ""wall"" at bounding box center [290, 89] width 68 height 24
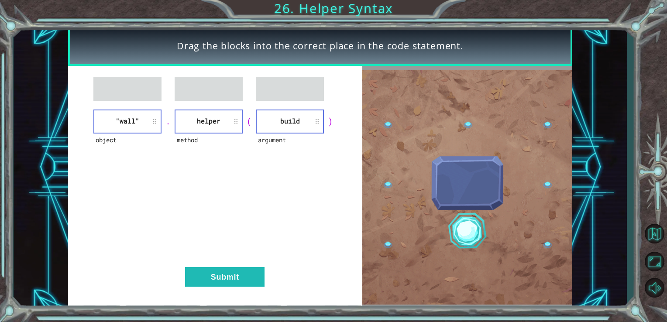
click at [236, 288] on div "object "wall" . method helper ( argument build ) Submit" at bounding box center [215, 187] width 294 height 243
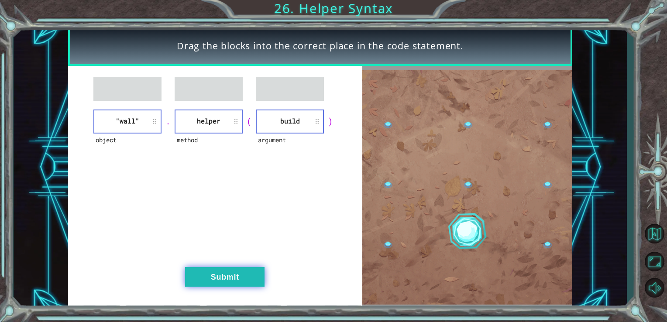
click at [243, 281] on button "Submit" at bounding box center [224, 277] width 79 height 20
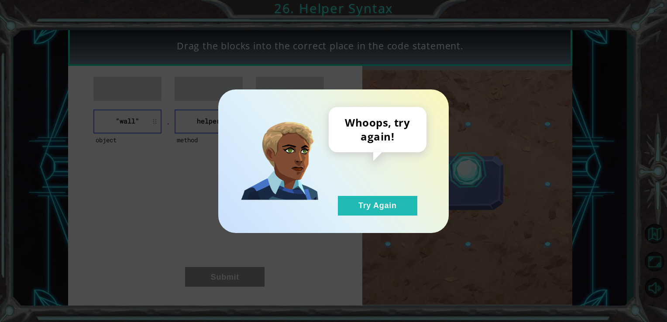
click at [368, 188] on div "Whoops, try again! Try Again" at bounding box center [377, 161] width 98 height 109
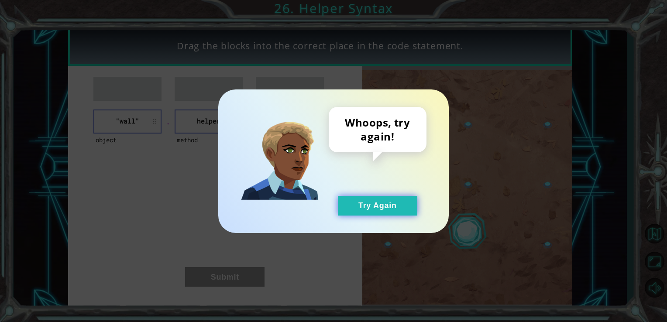
click at [370, 200] on button "Try Again" at bounding box center [377, 206] width 79 height 20
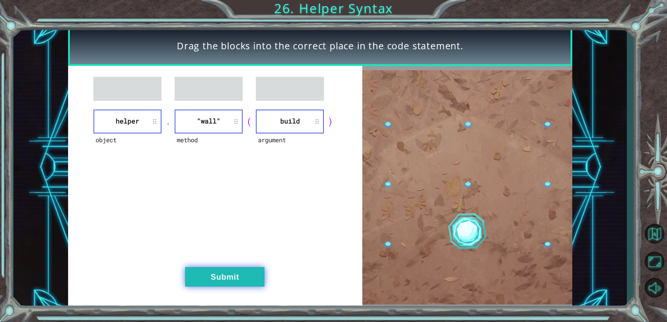
click at [211, 277] on button "Submit" at bounding box center [224, 277] width 79 height 20
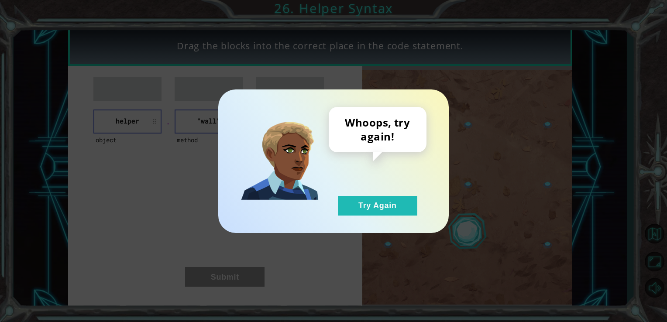
click at [360, 218] on div "Whoops, try again! Try Again" at bounding box center [333, 161] width 230 height 144
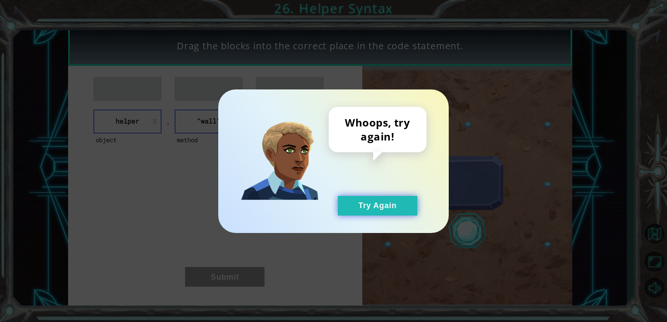
click at [366, 204] on button "Try Again" at bounding box center [377, 206] width 79 height 20
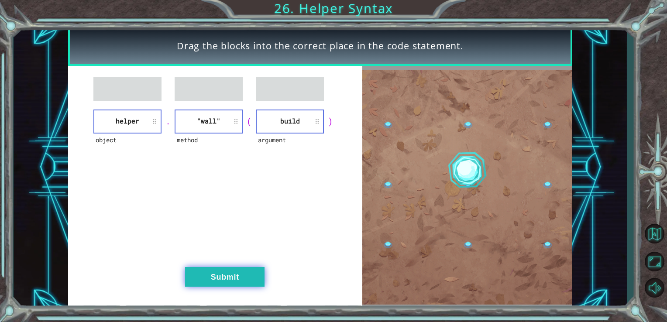
click at [222, 277] on button "Submit" at bounding box center [224, 277] width 79 height 20
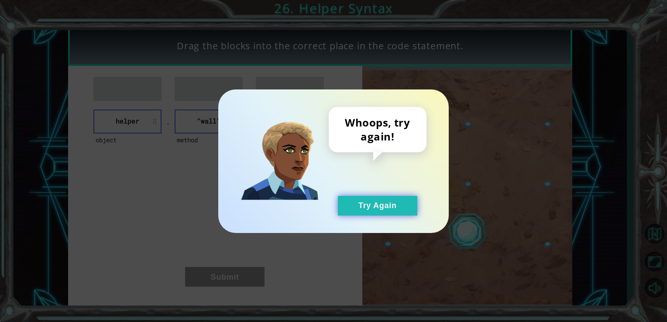
click at [378, 204] on button "Try Again" at bounding box center [377, 206] width 79 height 20
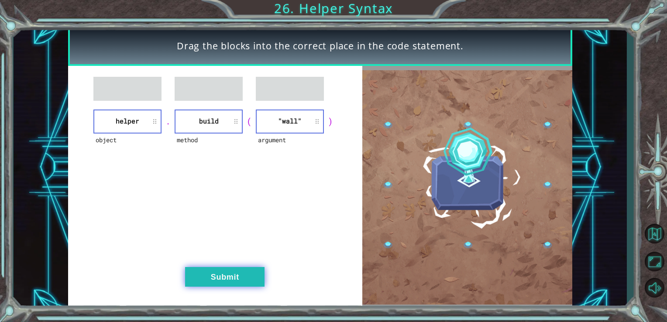
click at [228, 286] on button "Submit" at bounding box center [224, 277] width 79 height 20
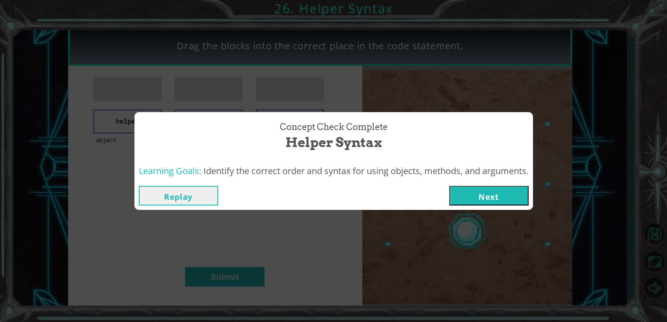
click at [466, 188] on button "Next" at bounding box center [488, 196] width 79 height 20
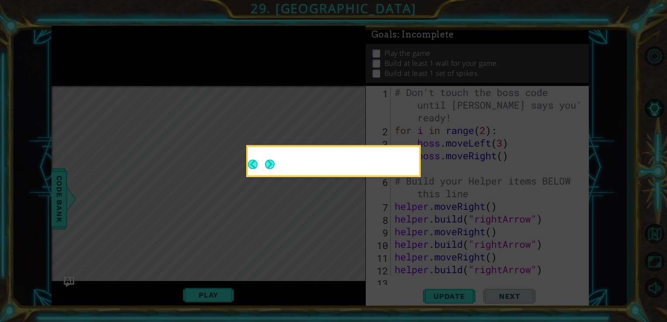
click at [362, 270] on icon at bounding box center [333, 161] width 667 height 322
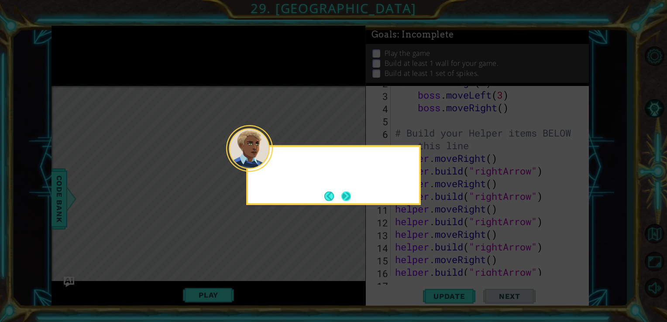
scroll to position [63, 0]
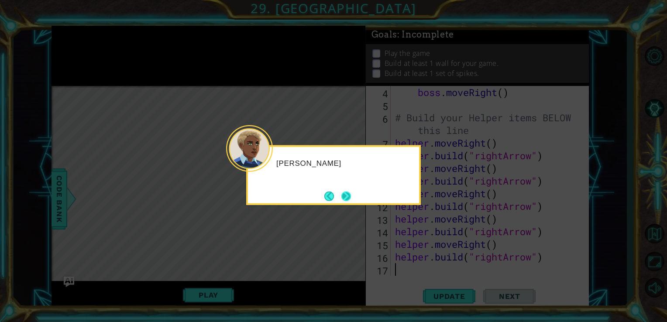
click at [347, 200] on button "Next" at bounding box center [346, 196] width 10 height 10
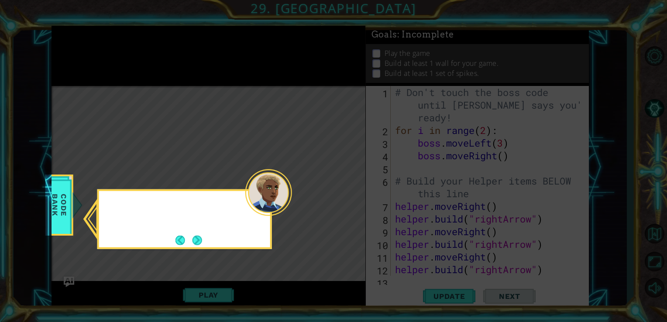
scroll to position [0, 0]
click at [202, 238] on button "Next" at bounding box center [197, 240] width 10 height 10
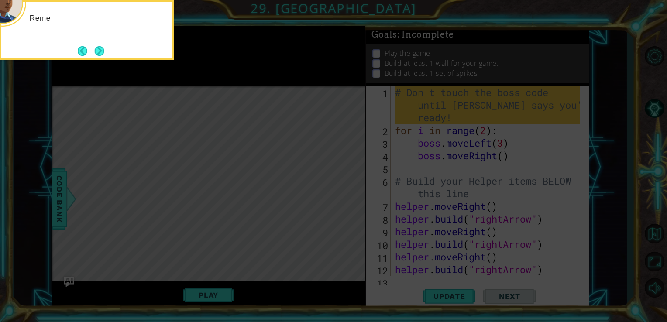
click at [323, 168] on icon at bounding box center [333, 47] width 667 height 547
click at [96, 50] on button "Next" at bounding box center [100, 51] width 10 height 10
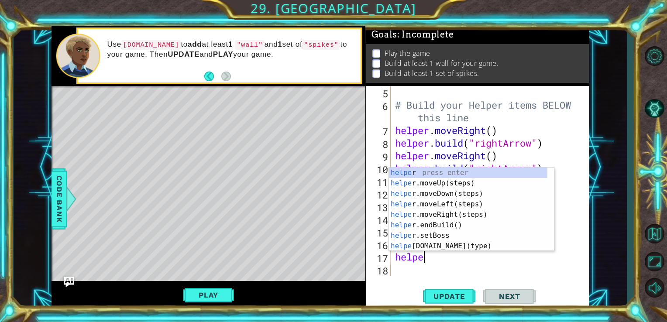
scroll to position [0, 1]
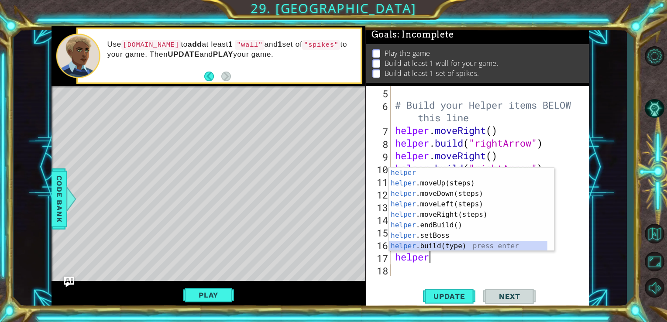
click at [455, 245] on div "helper press enter helper .moveUp(steps) press enter helper .moveDown(steps) pr…" at bounding box center [468, 220] width 158 height 105
type textarea "[DOMAIN_NAME]("wall")"
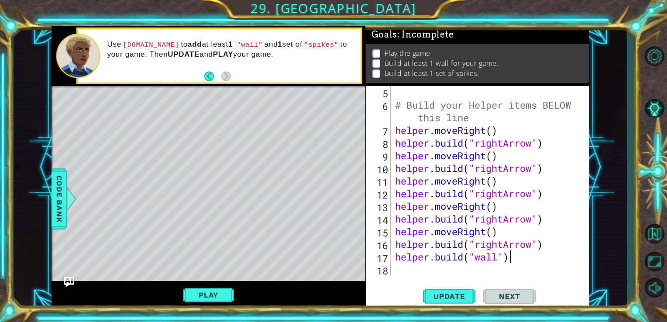
click at [522, 259] on div "# Build your Helper items BELOW this line helper . moveRight ( ) helper . build…" at bounding box center [489, 193] width 192 height 215
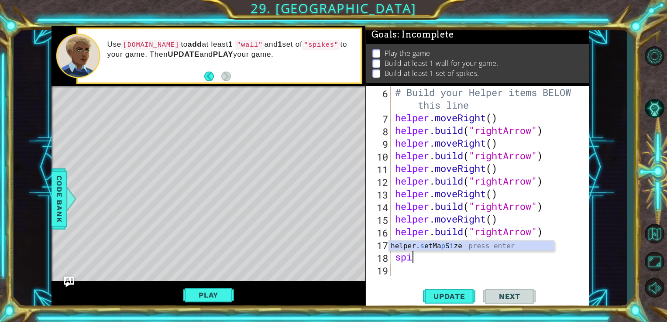
scroll to position [0, 0]
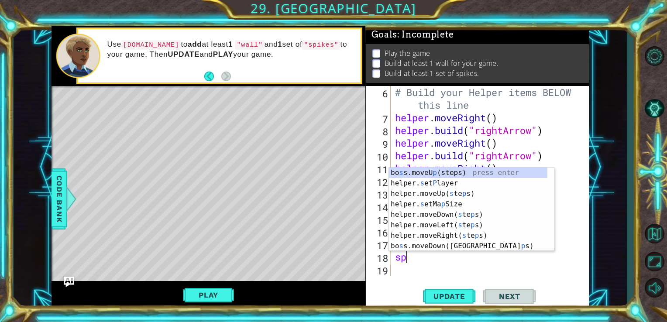
type textarea "s"
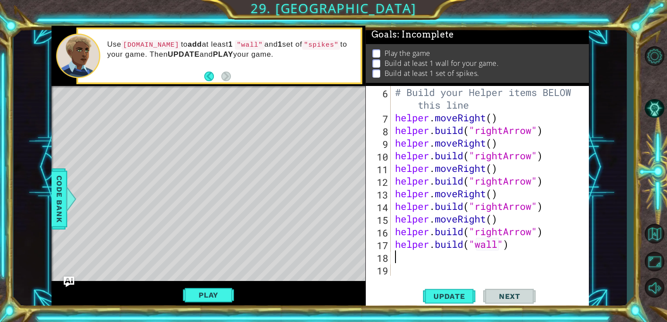
type textarea "[DOMAIN_NAME]("wall")"
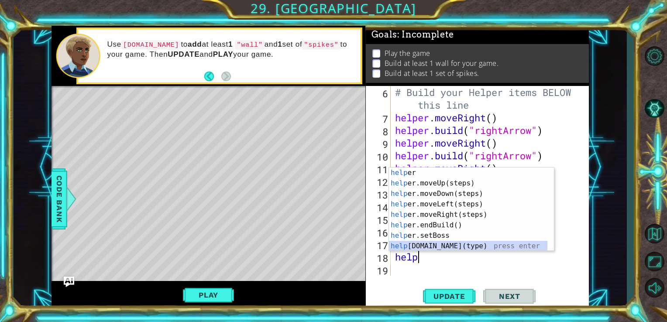
click at [473, 246] on div "help er press enter help er.moveUp(steps) press enter help er.moveDown(steps) p…" at bounding box center [468, 220] width 158 height 105
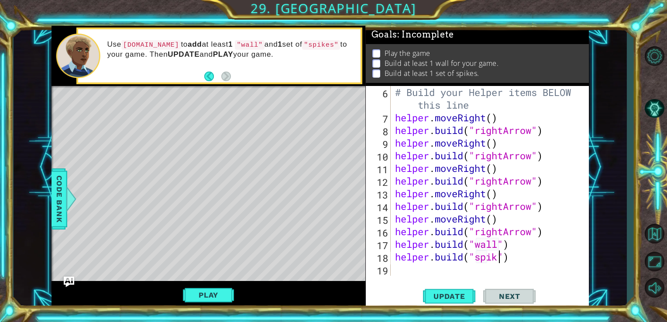
scroll to position [0, 5]
type textarea "[DOMAIN_NAME]("spikes")"
click at [438, 292] on span "Update" at bounding box center [448, 296] width 49 height 9
click at [224, 296] on button "Play" at bounding box center [208, 295] width 51 height 17
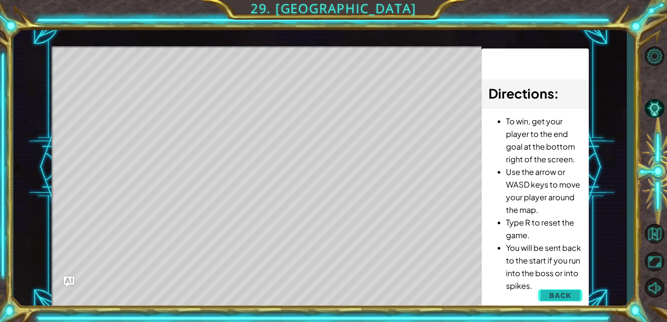
click at [565, 291] on span "Back" at bounding box center [560, 295] width 22 height 9
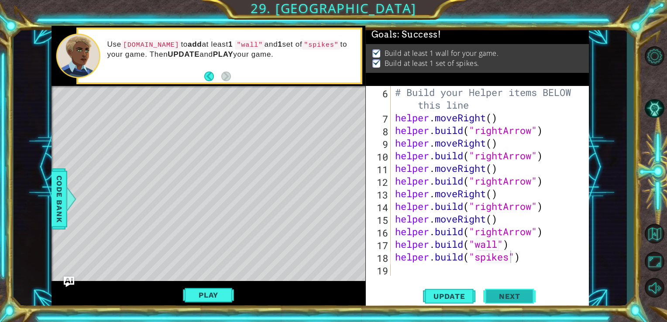
click at [497, 293] on span "Next" at bounding box center [509, 296] width 39 height 9
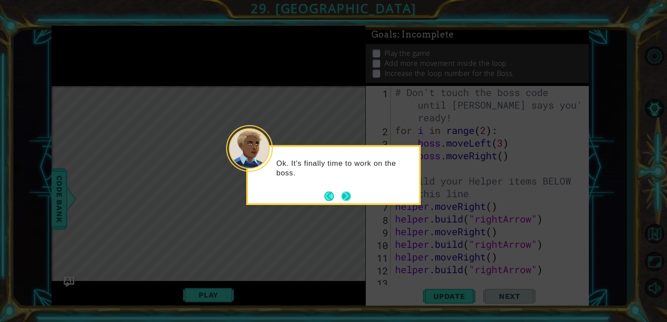
click at [352, 197] on div "Ok. It's finally time to work on the boss." at bounding box center [333, 175] width 174 height 60
click at [351, 197] on button "Next" at bounding box center [346, 196] width 10 height 10
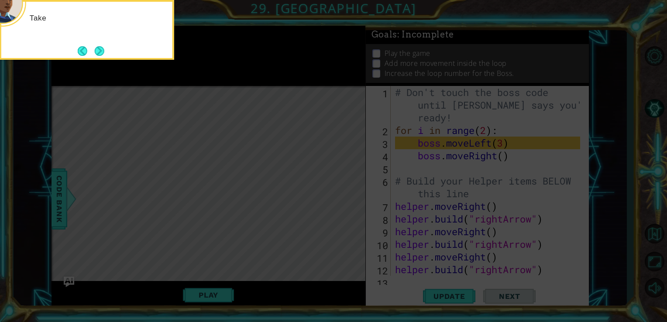
click at [352, 197] on icon at bounding box center [333, 47] width 667 height 547
click at [101, 51] on button "Next" at bounding box center [99, 51] width 10 height 10
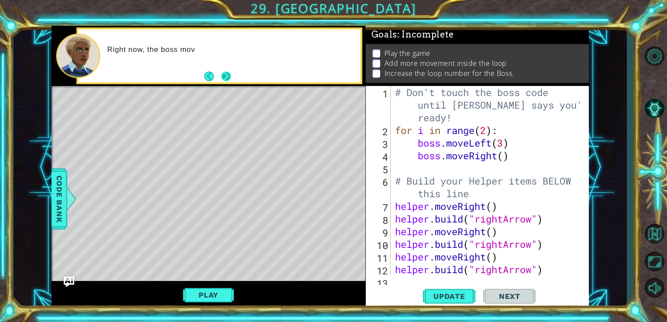
click at [229, 72] on button "Next" at bounding box center [226, 77] width 10 height 10
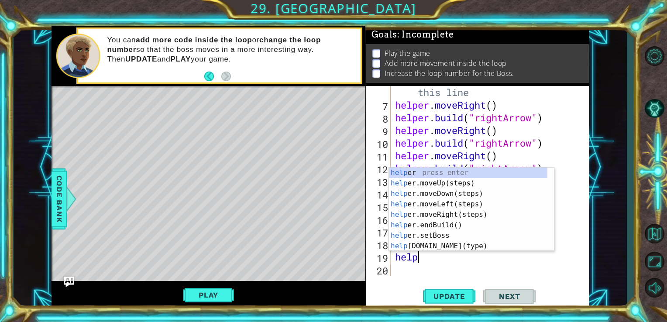
type textarea "helpe"
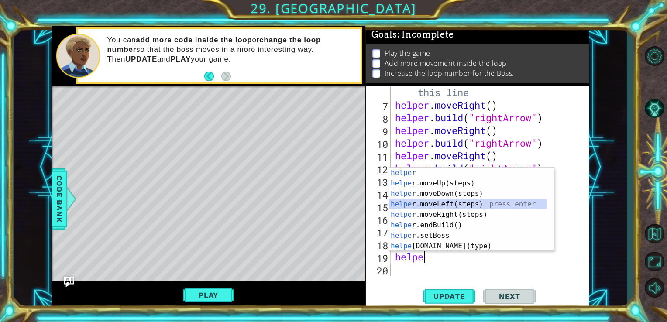
click at [473, 201] on div "helpe r press enter helpe [PERSON_NAME]moveUp(steps) press enter helpe r.moveDo…" at bounding box center [468, 220] width 158 height 105
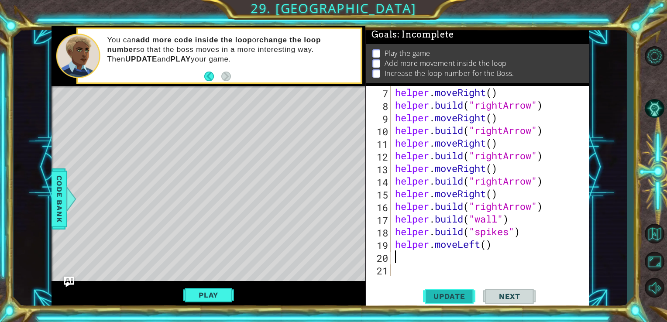
click at [461, 294] on span "Update" at bounding box center [448, 296] width 49 height 9
click at [226, 291] on button "Play" at bounding box center [208, 295] width 51 height 17
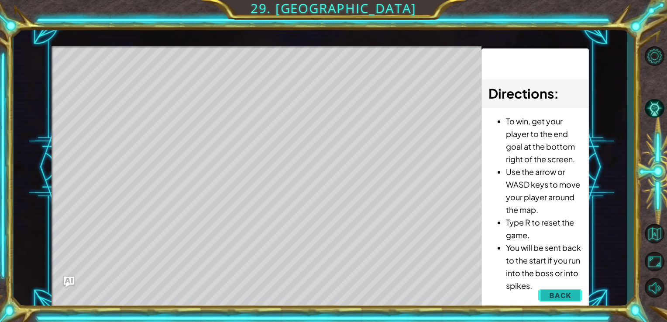
click at [558, 300] on button "Back" at bounding box center [560, 295] width 44 height 17
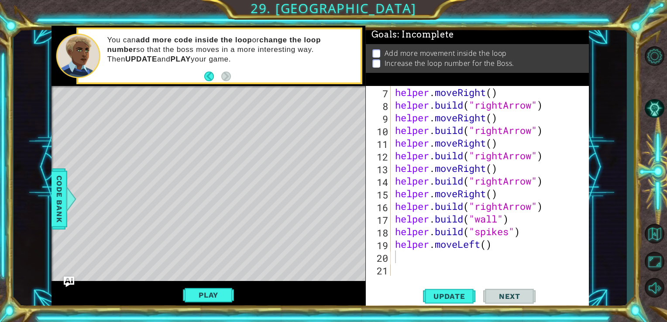
click at [494, 252] on div "helper . moveRight ( ) helper . build ( "rightArrow" ) helper . moveRight ( ) h…" at bounding box center [489, 193] width 192 height 215
click at [517, 250] on div "helper . moveRight ( ) helper . build ( "rightArrow" ) helper . moveRight ( ) h…" at bounding box center [489, 193] width 192 height 215
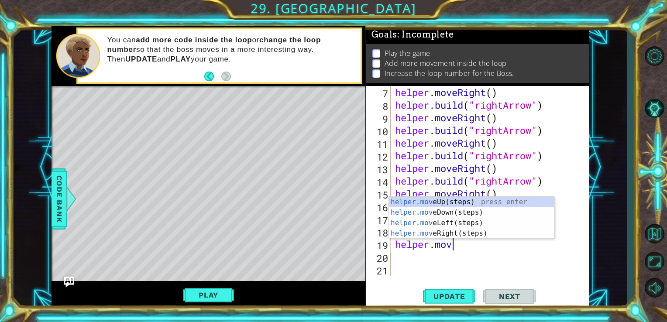
type textarea "helper.m"
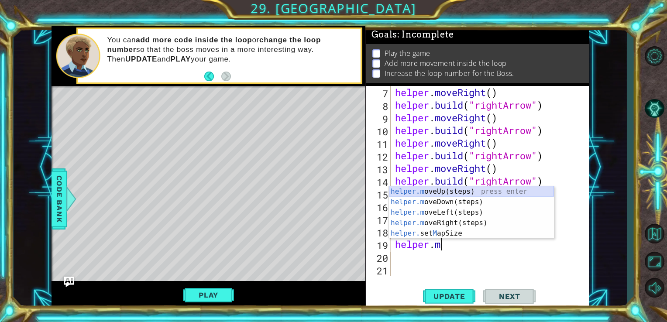
click at [479, 195] on div "helper.m oveUp(steps) press enter helper.m oveDown(steps) press enter helper.m …" at bounding box center [471, 222] width 165 height 73
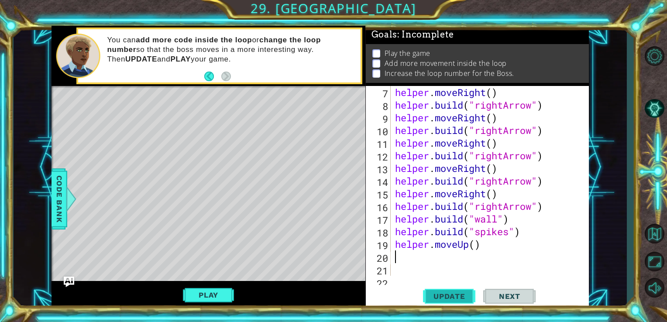
click at [432, 297] on span "Update" at bounding box center [448, 296] width 49 height 9
click at [218, 298] on button "Play" at bounding box center [208, 295] width 51 height 17
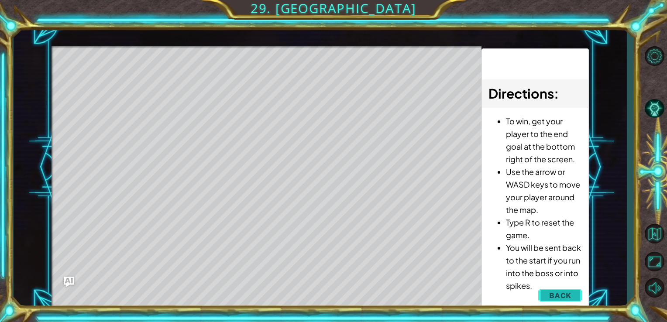
click at [547, 291] on button "Back" at bounding box center [560, 295] width 44 height 17
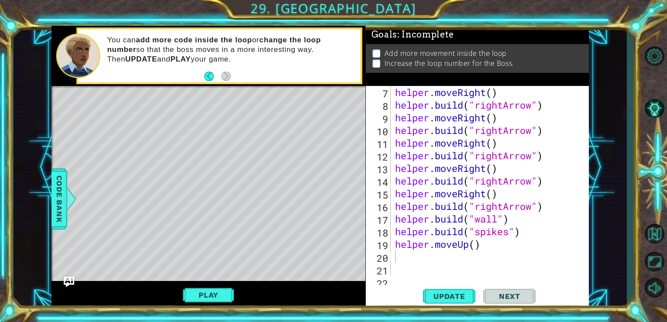
click at [426, 227] on div "helper . moveRight ( ) helper . build ( "rightArrow" ) helper . moveRight ( ) h…" at bounding box center [489, 193] width 192 height 215
click at [473, 239] on div "helper . moveRight ( ) helper . build ( "rightArrow" ) helper . moveRight ( ) h…" at bounding box center [489, 193] width 192 height 215
click at [516, 242] on div "helper . moveRight ( ) helper . build ( "rightArrow" ) helper . moveRight ( ) h…" at bounding box center [489, 193] width 192 height 215
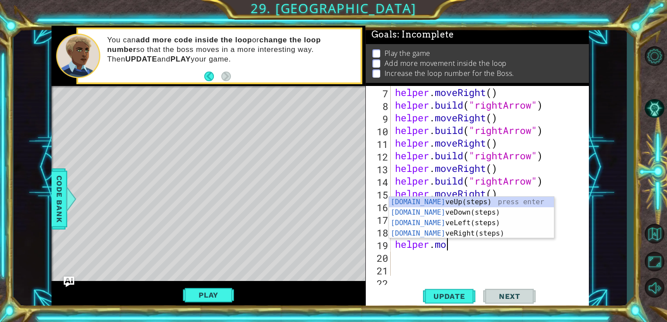
type textarea "helper.m"
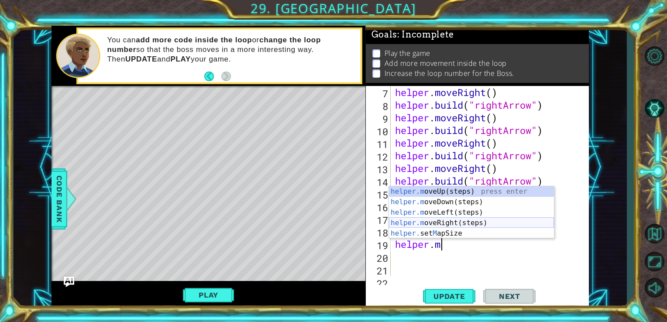
click at [487, 226] on div "helper.m oveUp(steps) press enter helper.m oveDown(steps) press enter helper.m …" at bounding box center [471, 222] width 165 height 73
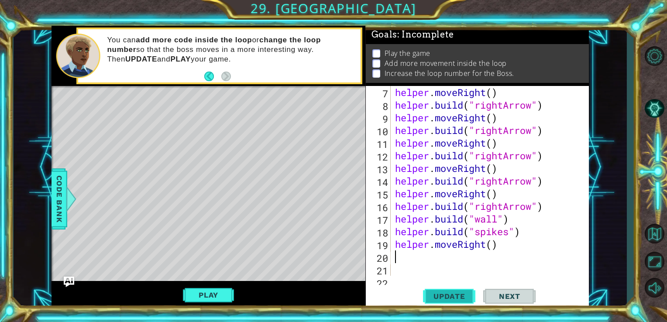
click at [434, 297] on span "Update" at bounding box center [448, 296] width 49 height 9
click at [230, 289] on button "Play" at bounding box center [208, 295] width 51 height 17
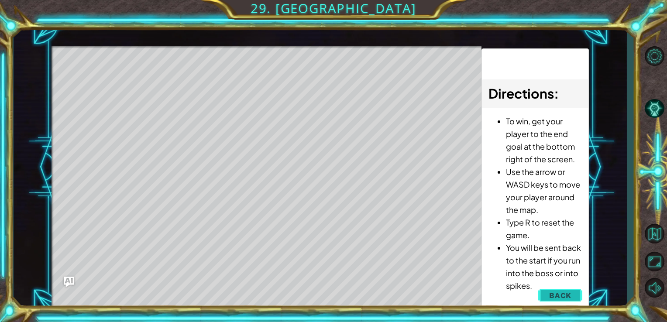
click at [542, 294] on button "Back" at bounding box center [560, 295] width 44 height 17
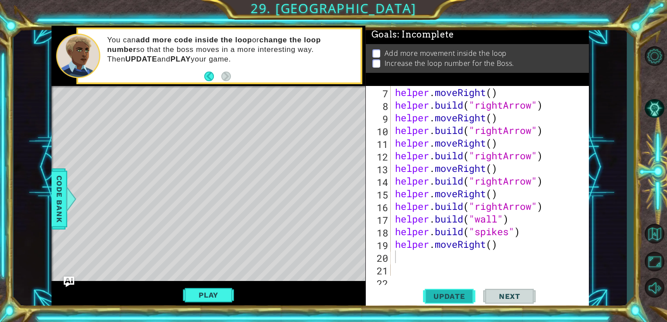
click at [443, 294] on span "Update" at bounding box center [448, 296] width 49 height 9
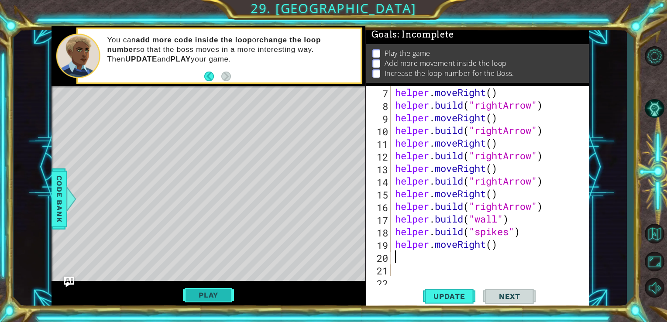
click at [221, 297] on button "Play" at bounding box center [208, 295] width 51 height 17
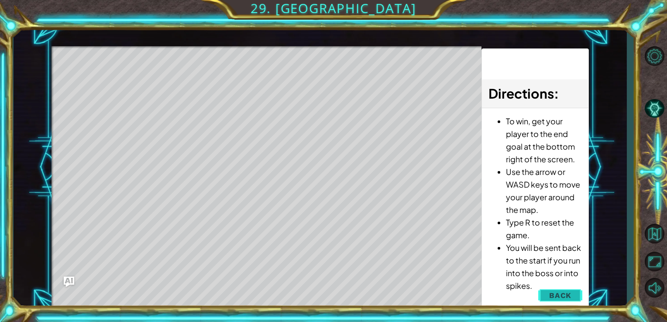
click at [561, 295] on span "Back" at bounding box center [560, 295] width 22 height 9
